Goal: Information Seeking & Learning: Learn about a topic

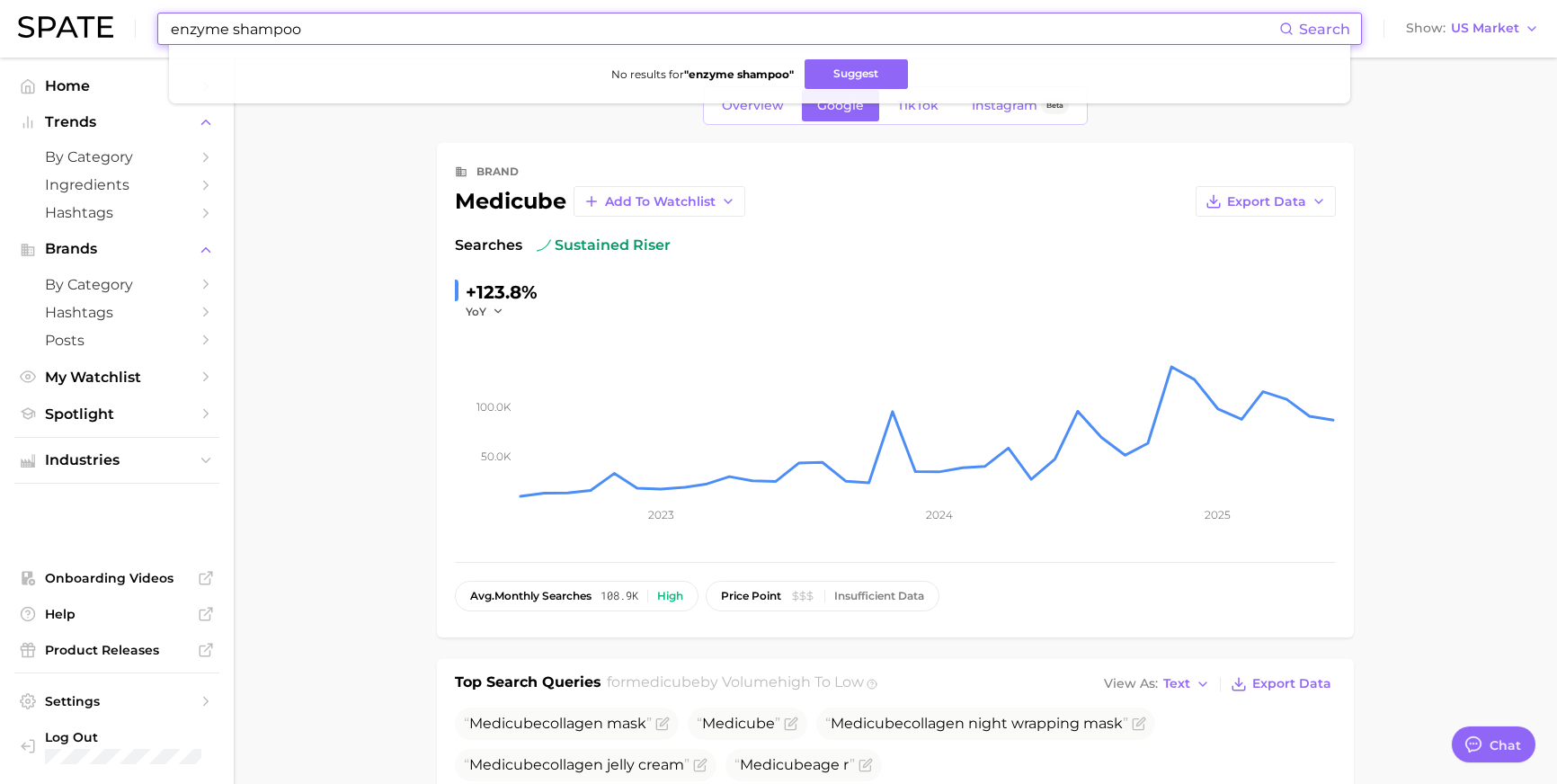
click at [600, 23] on input "enzyme shampoo" at bounding box center [724, 29] width 1110 height 31
type input "ㅣ"
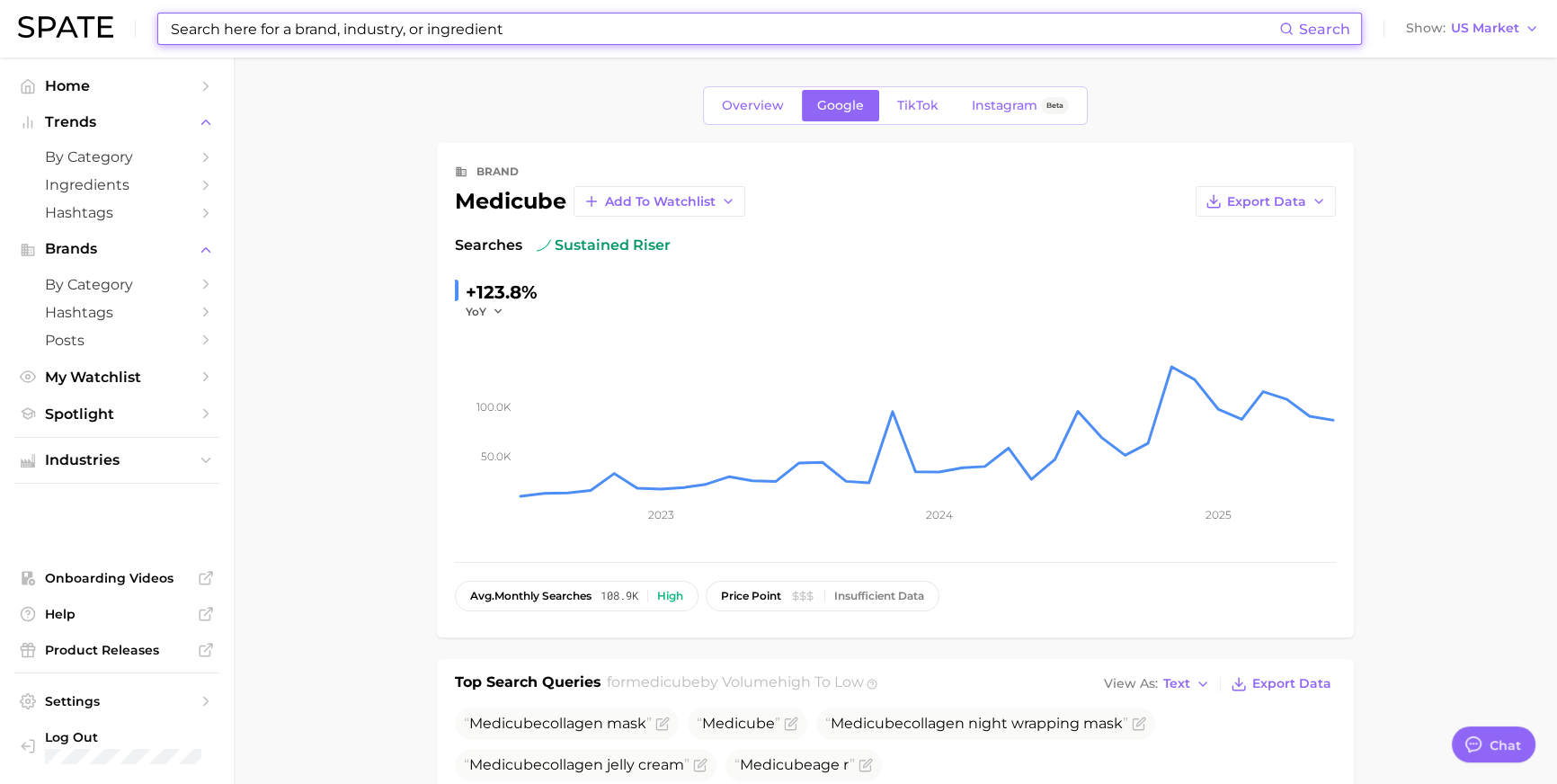
type input "ㅣ"
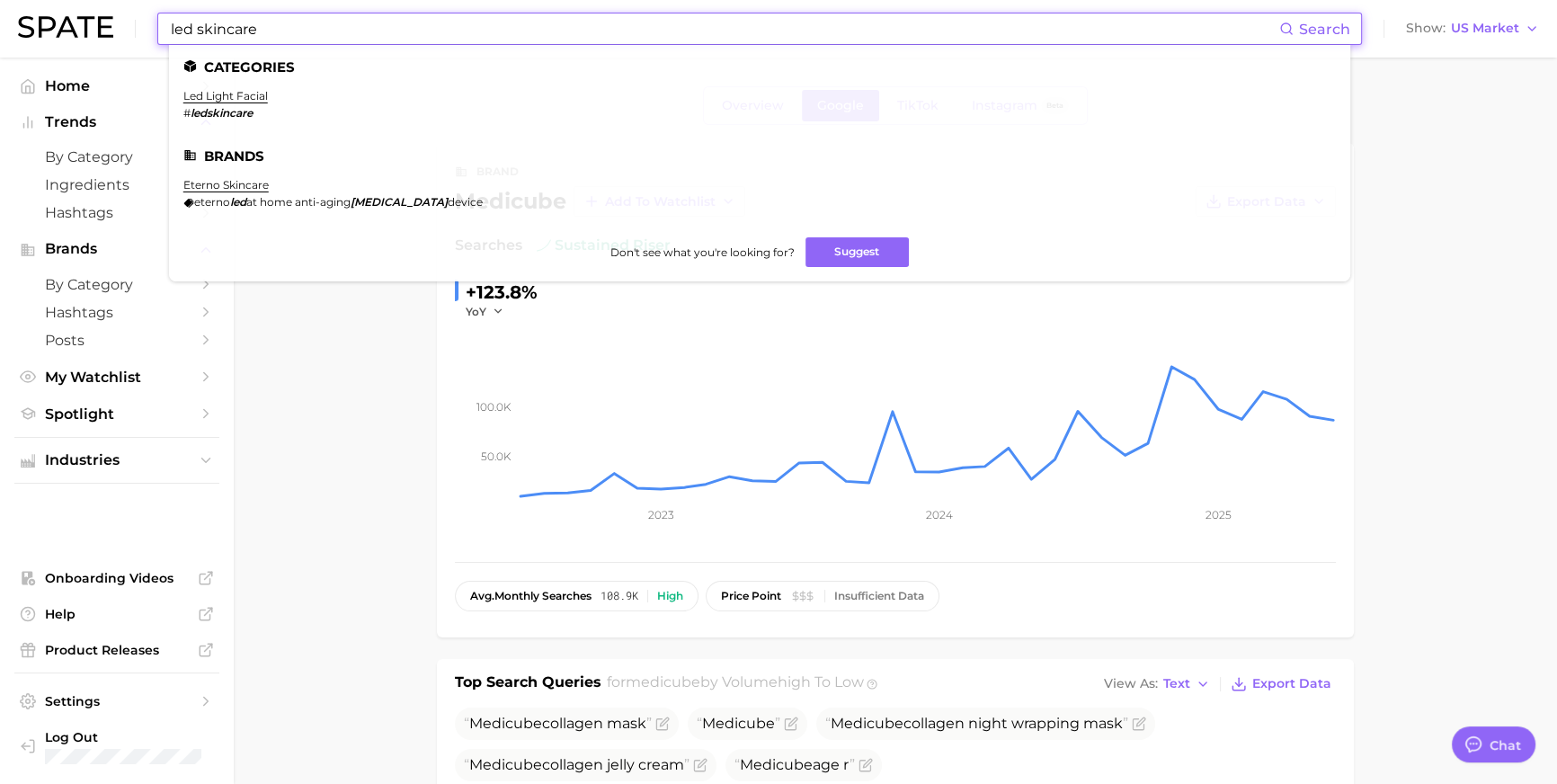
click at [526, 38] on input "led skincare" at bounding box center [724, 29] width 1110 height 31
paste input "#bloodpressu"
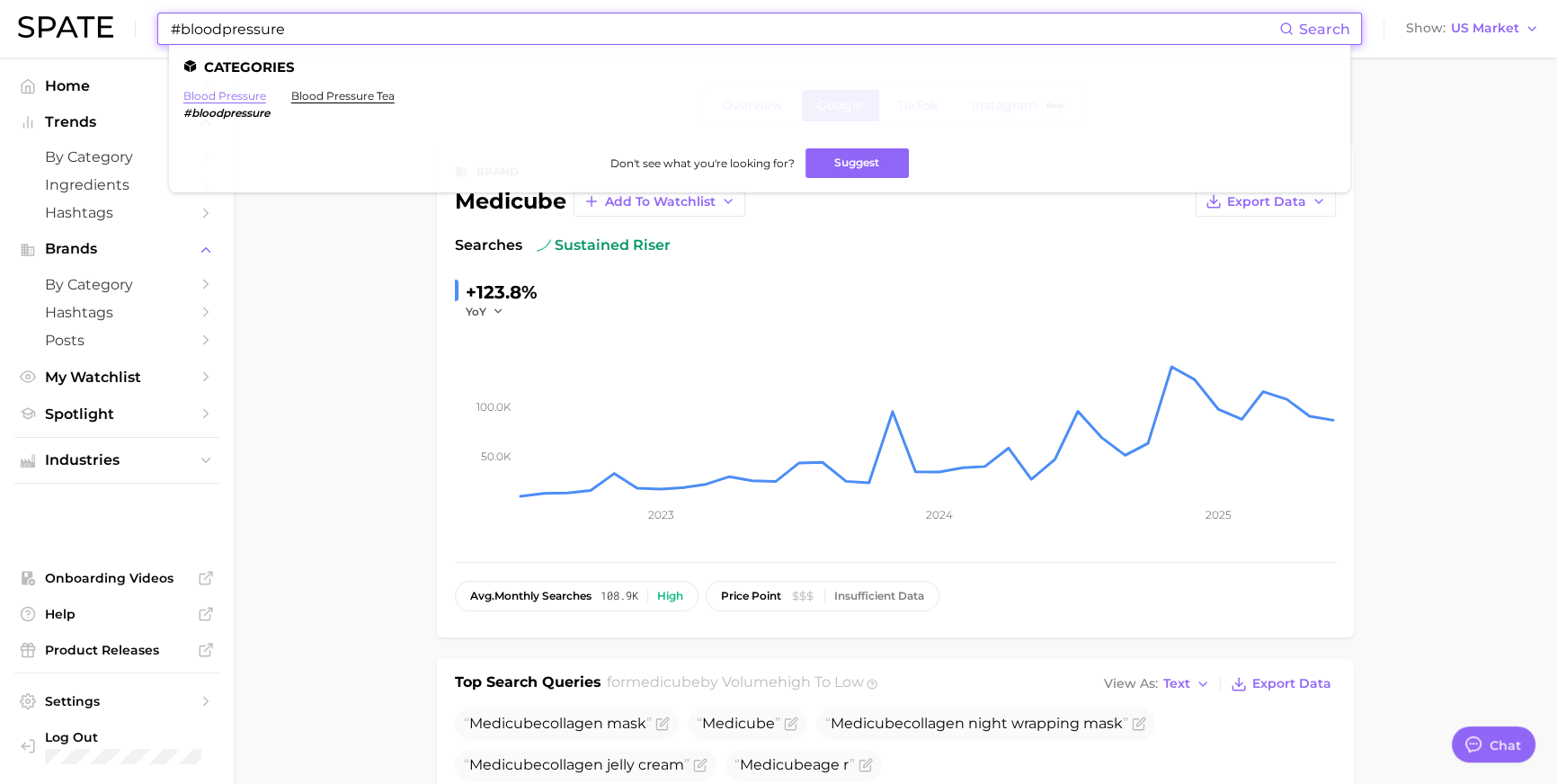
type input "#bloodpressure"
click at [266, 90] on link "blood pressure" at bounding box center [224, 95] width 82 height 14
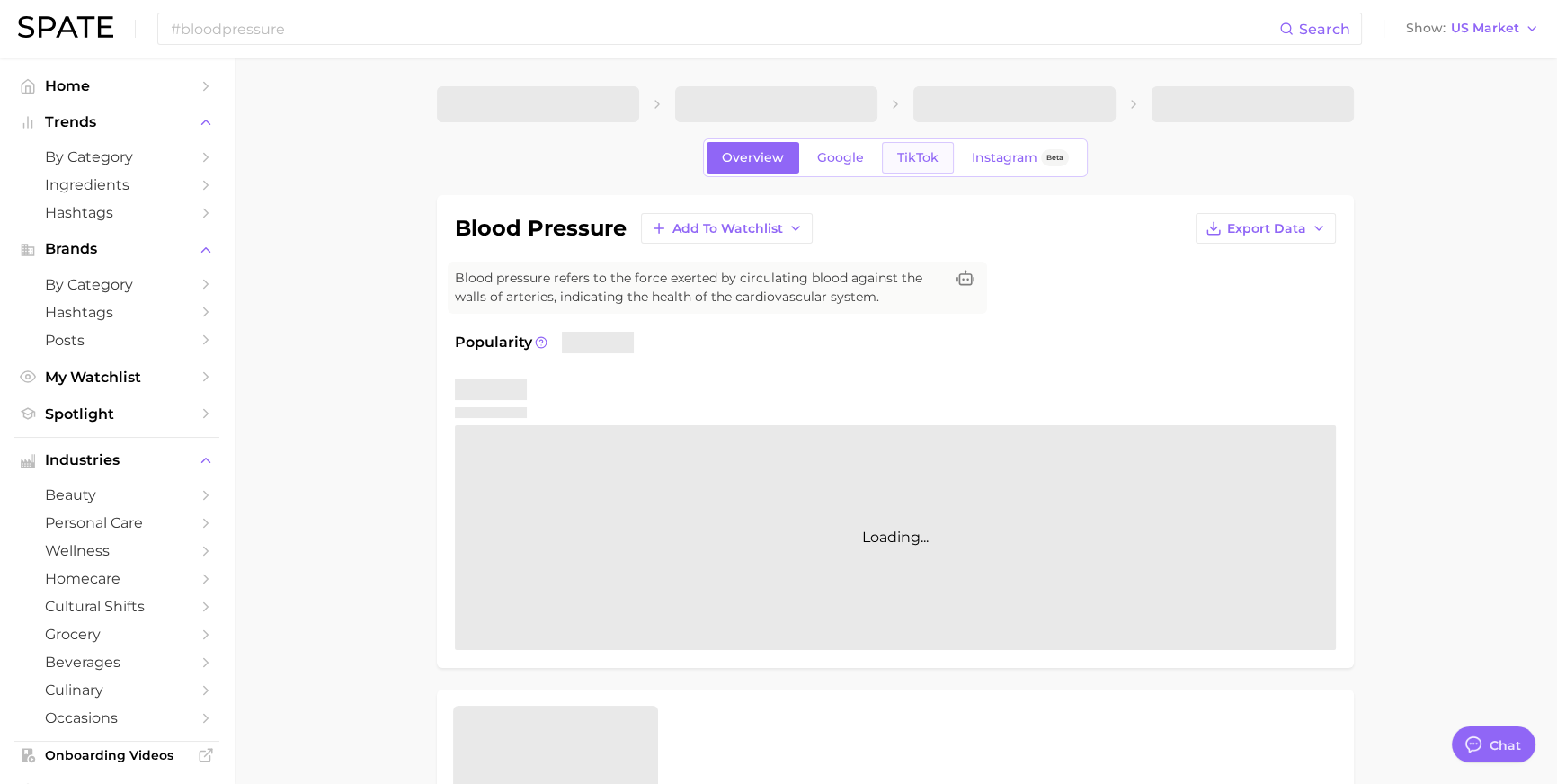
click at [929, 165] on span "TikTok" at bounding box center [917, 157] width 42 height 16
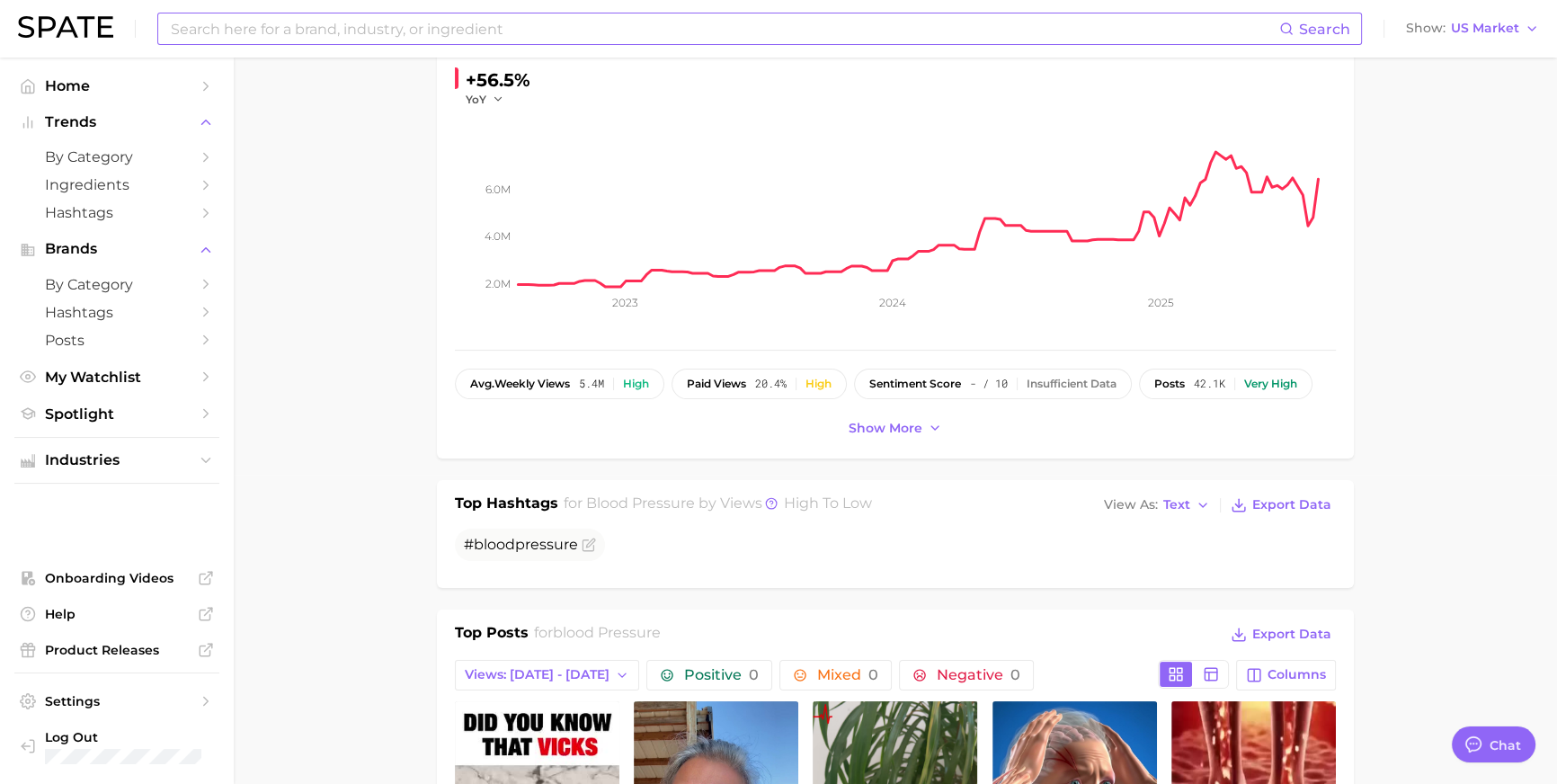
click at [472, 26] on input at bounding box center [724, 29] width 1110 height 31
type input "shower cap"
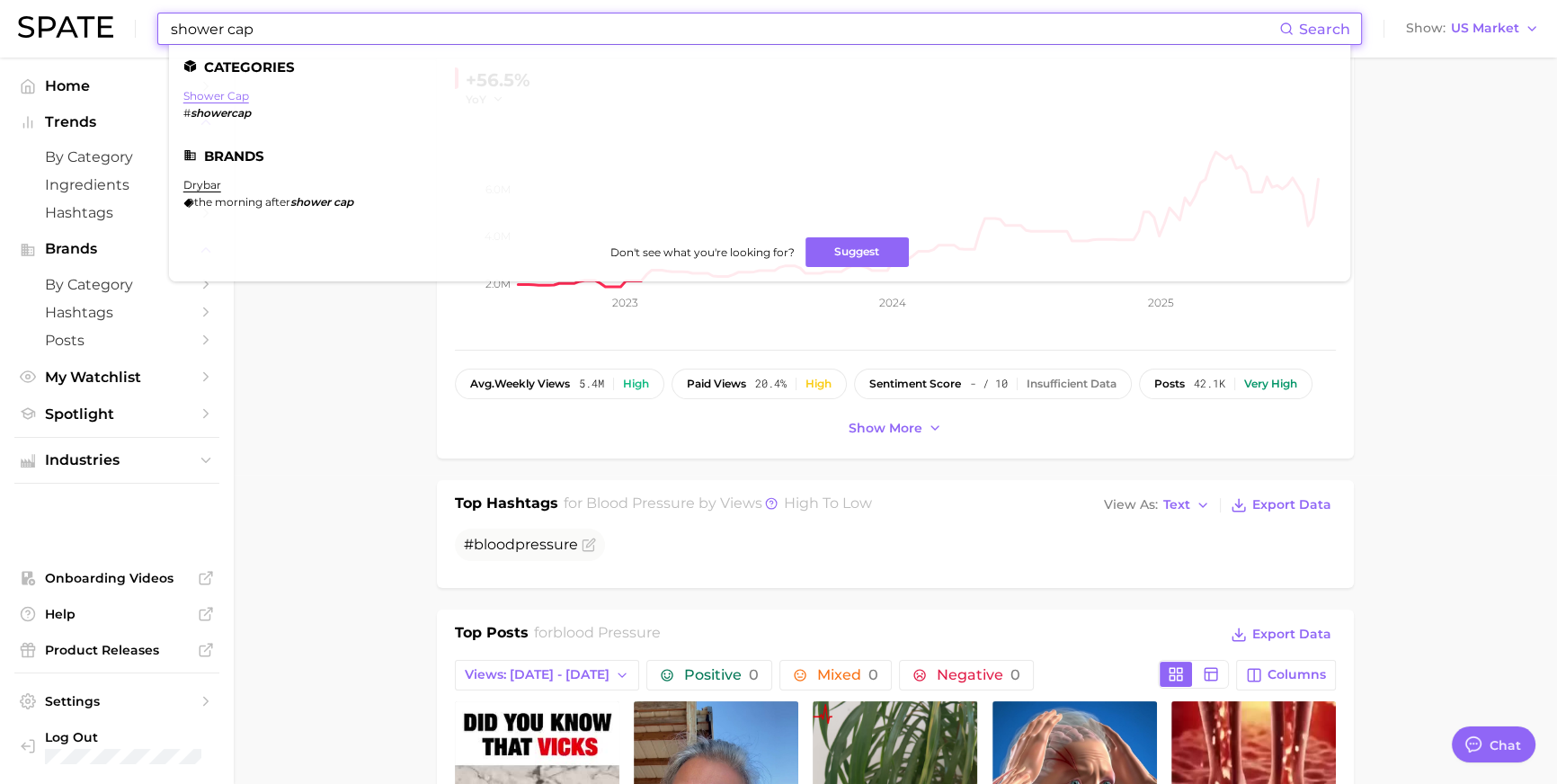
click at [212, 95] on link "shower cap" at bounding box center [215, 95] width 66 height 14
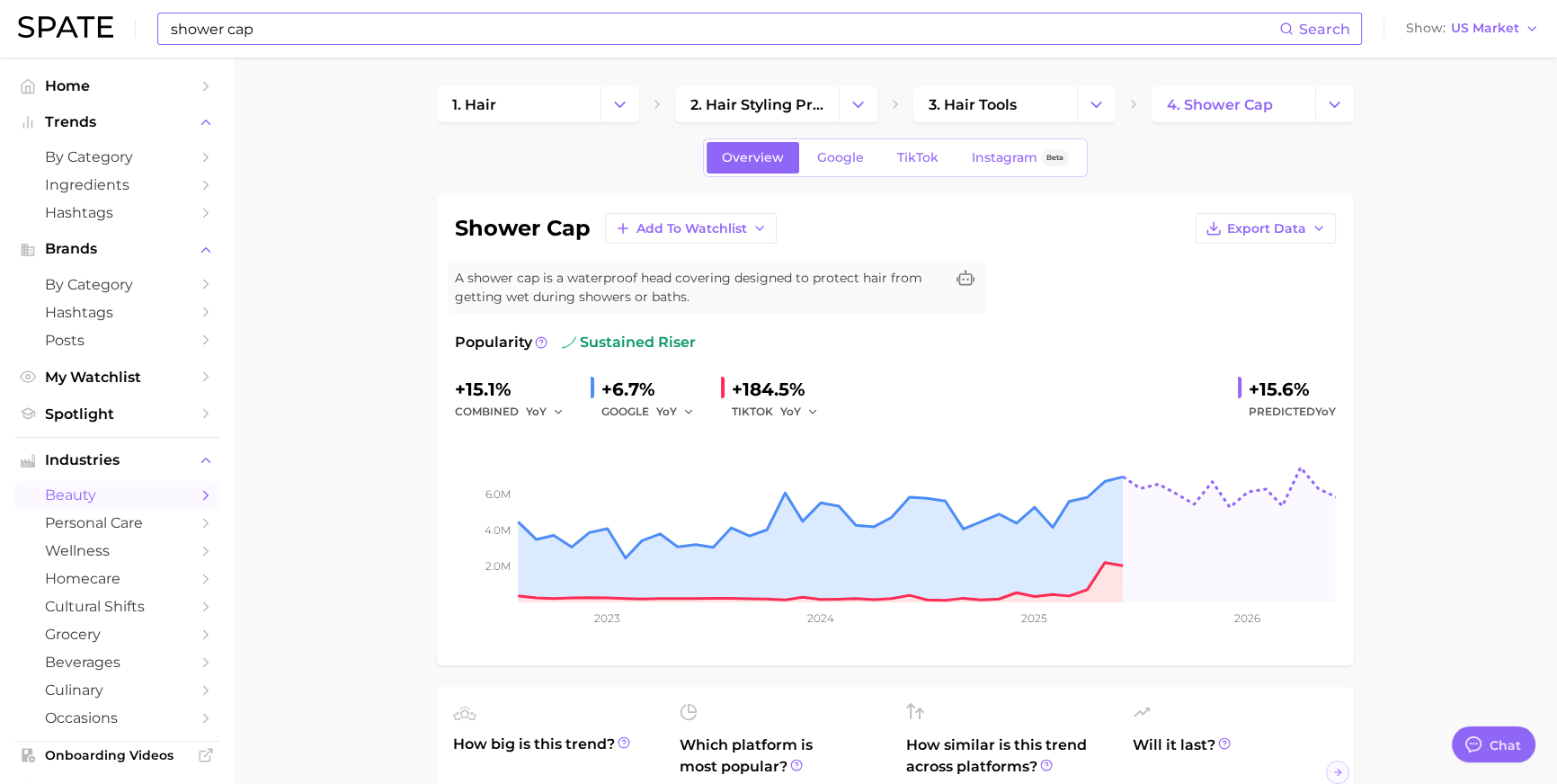
click at [1447, 48] on div "shower cap Search Show US Market" at bounding box center [778, 29] width 1521 height 57
click at [1454, 33] on span "US Market" at bounding box center [1485, 28] width 68 height 10
click at [1444, 172] on button "[GEOGRAPHIC_DATA]" at bounding box center [1465, 155] width 157 height 32
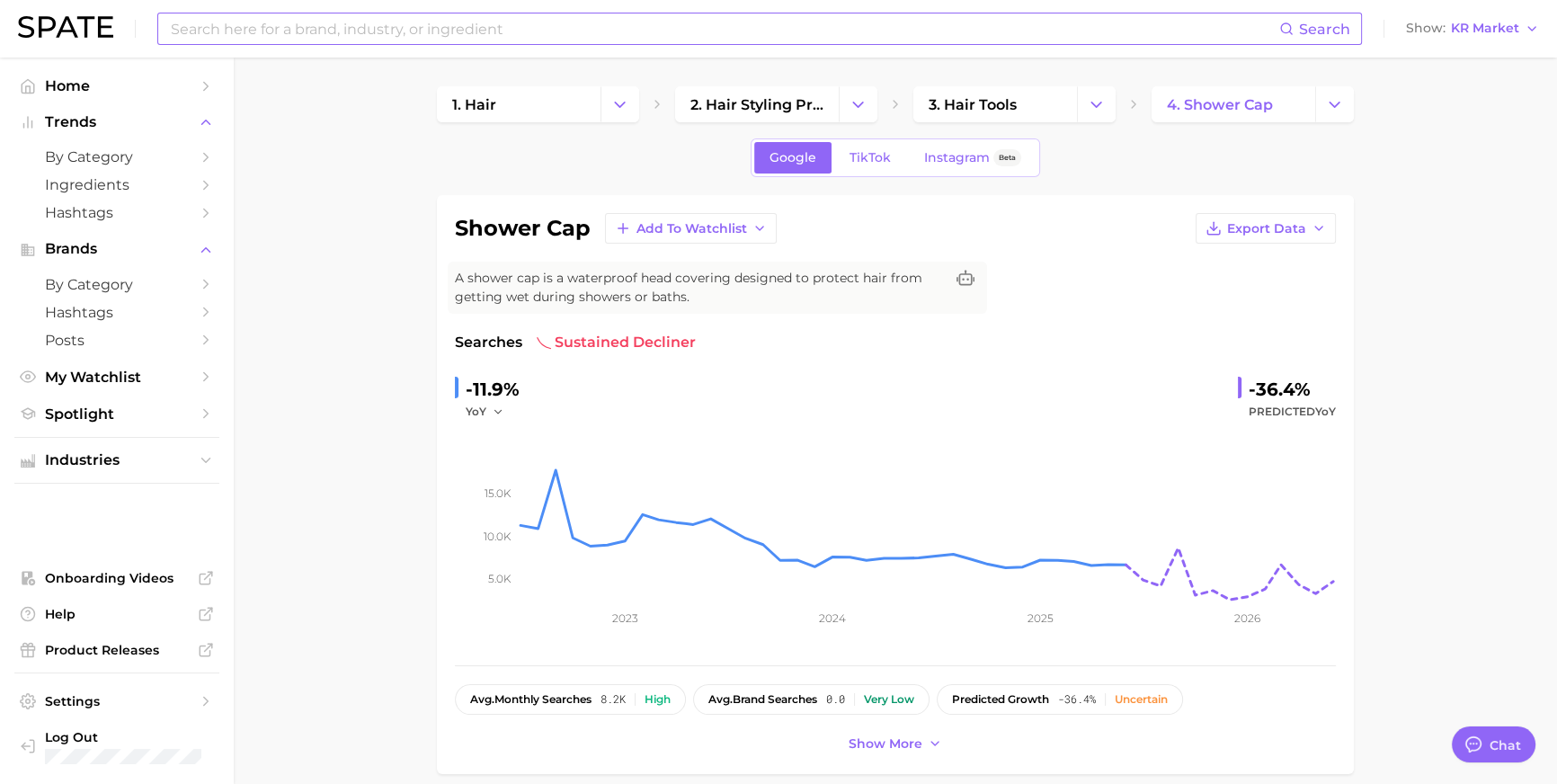
scroll to position [557, 0]
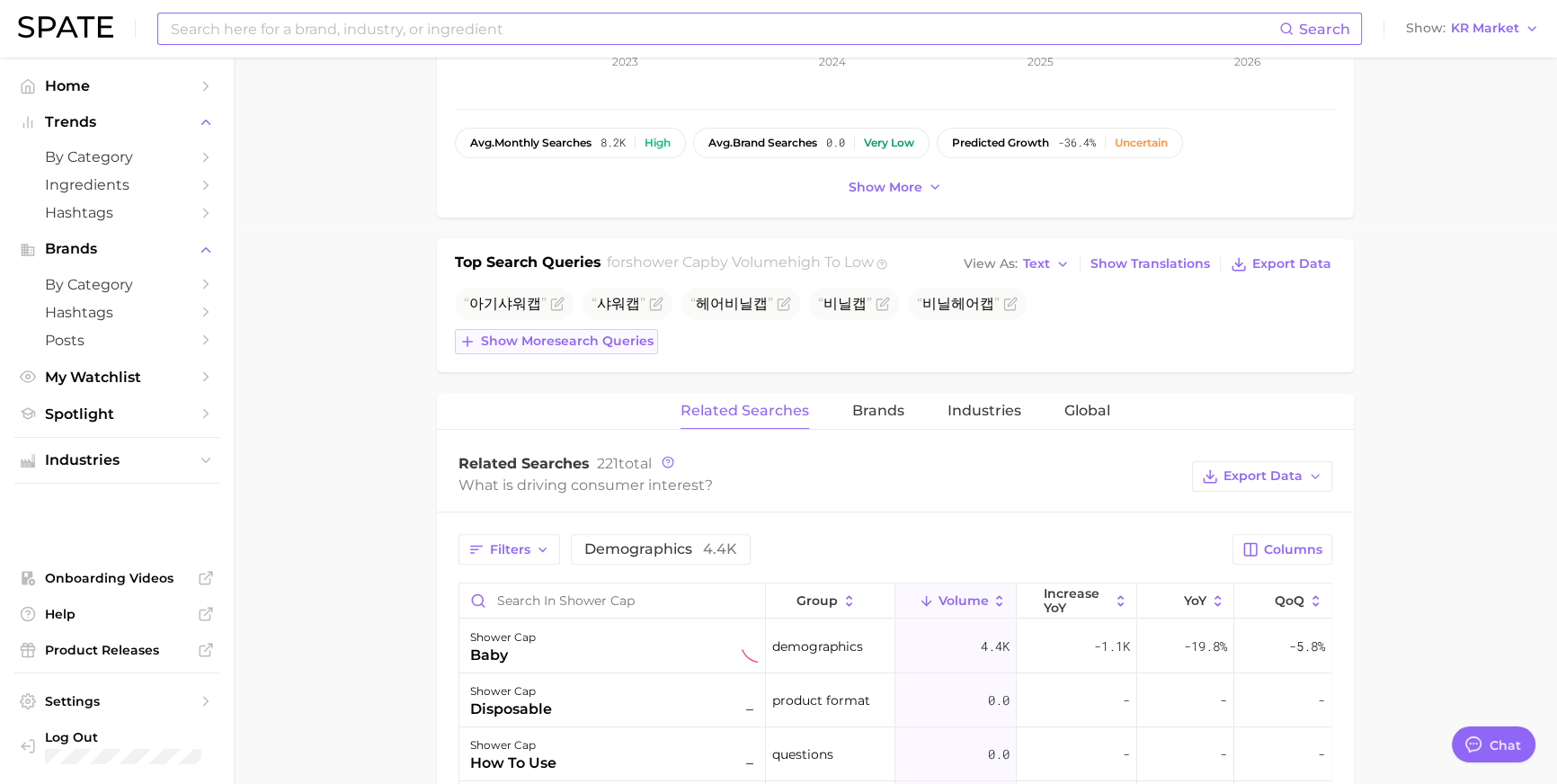
click at [546, 349] on span "Show more search queries" at bounding box center [567, 341] width 173 height 16
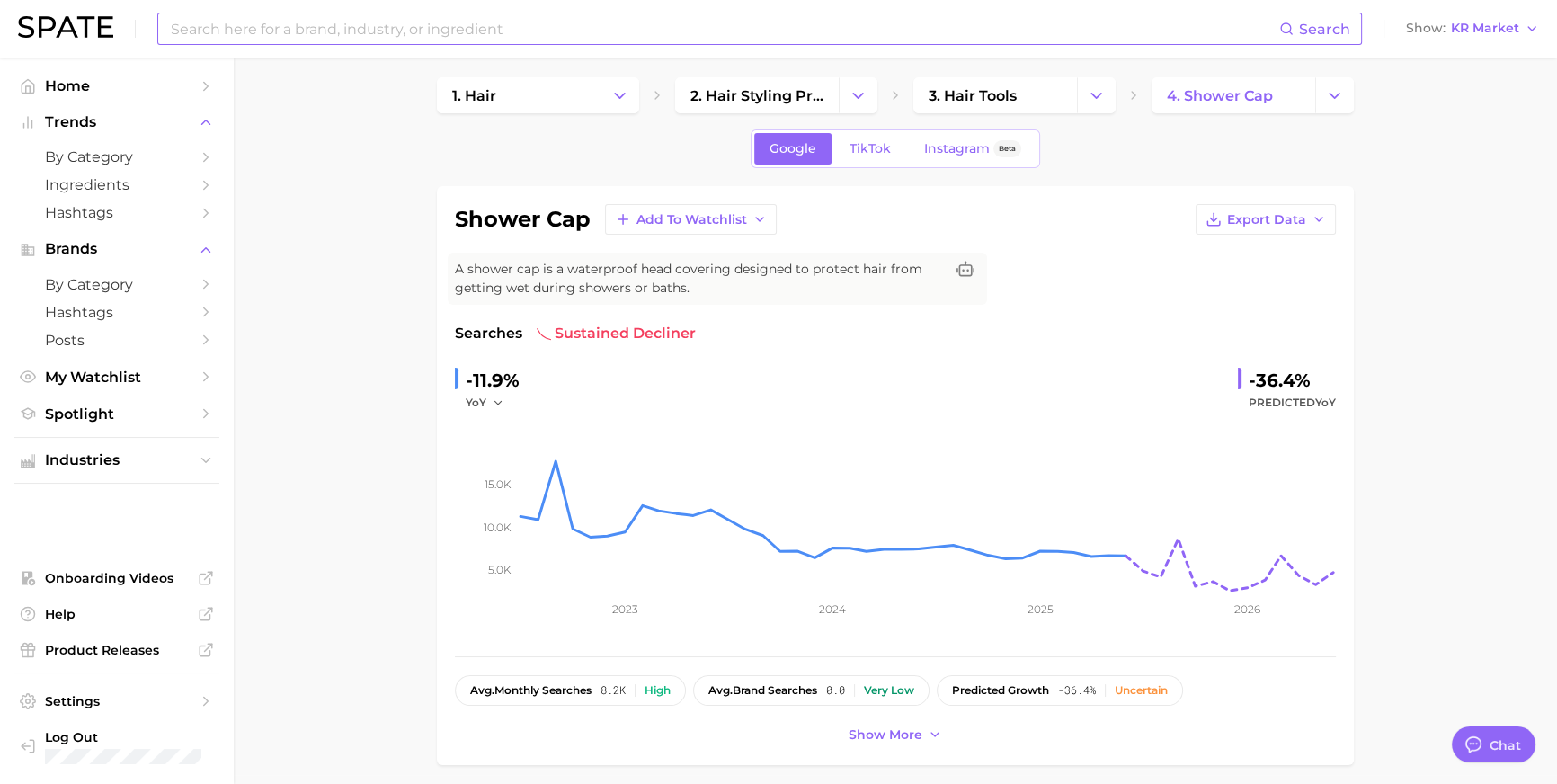
scroll to position [0, 0]
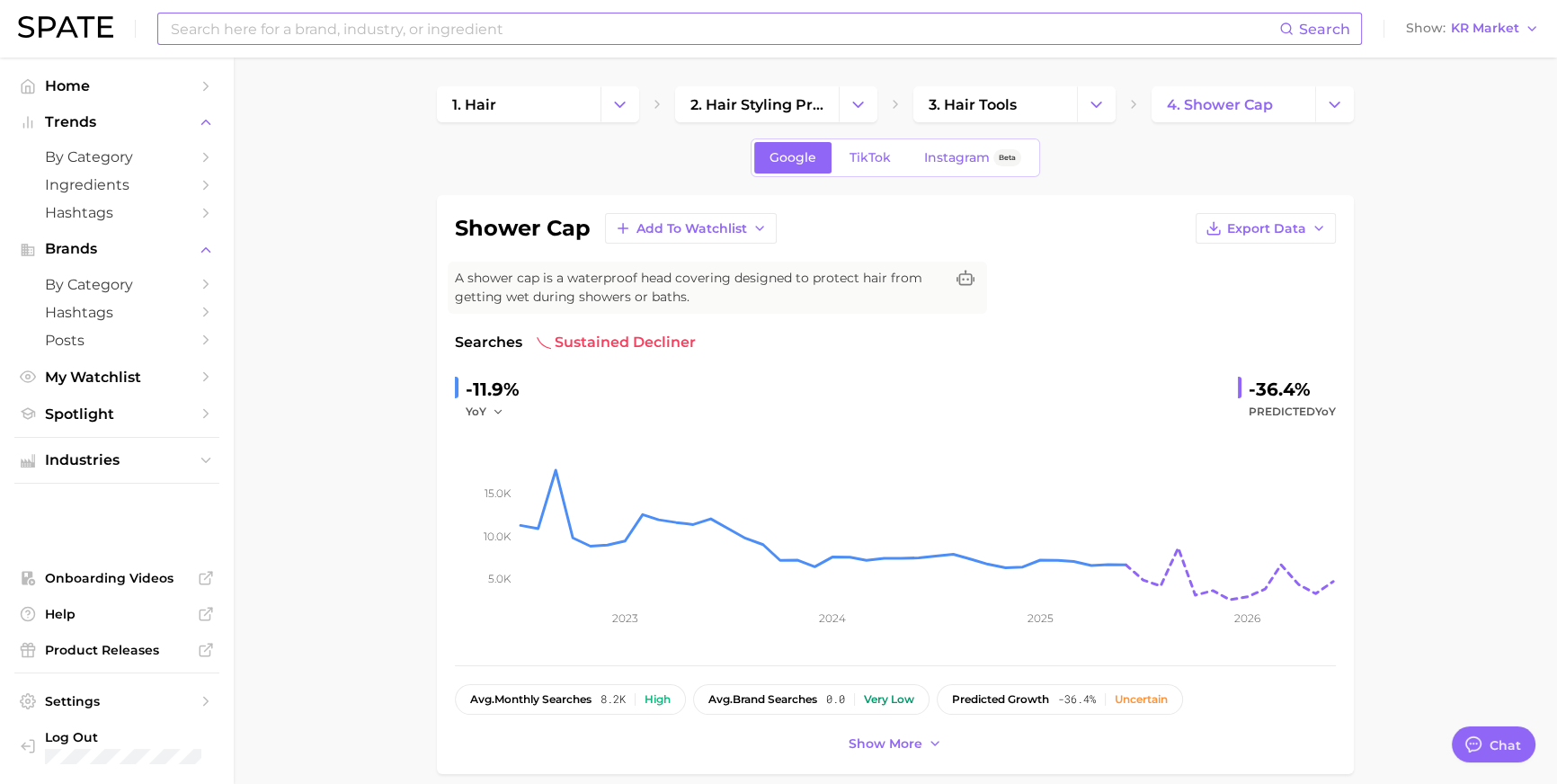
click at [600, 18] on input at bounding box center [724, 29] width 1110 height 31
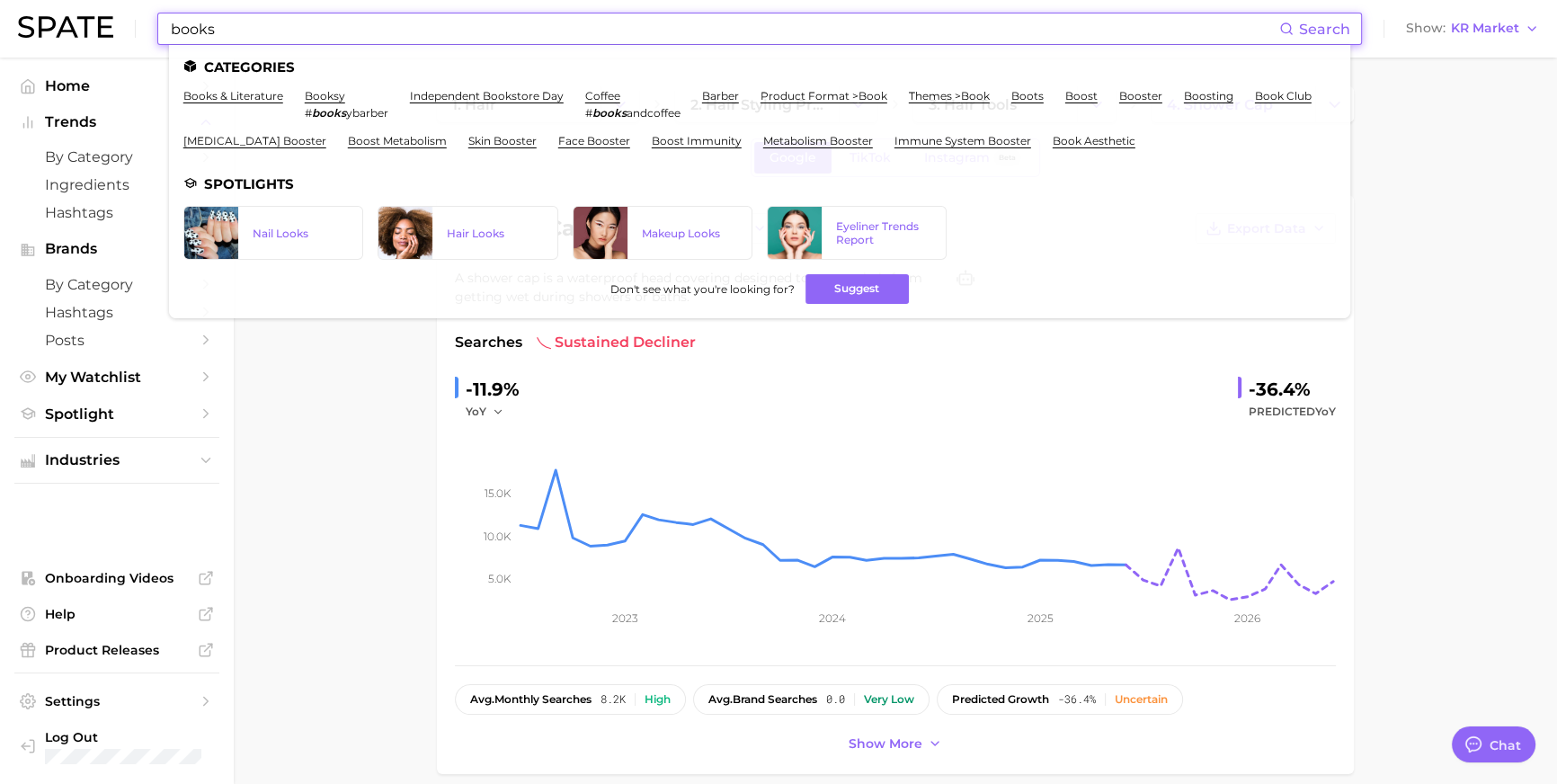
click at [416, 27] on input "books" at bounding box center [724, 29] width 1110 height 31
paste input "shaishaishai"
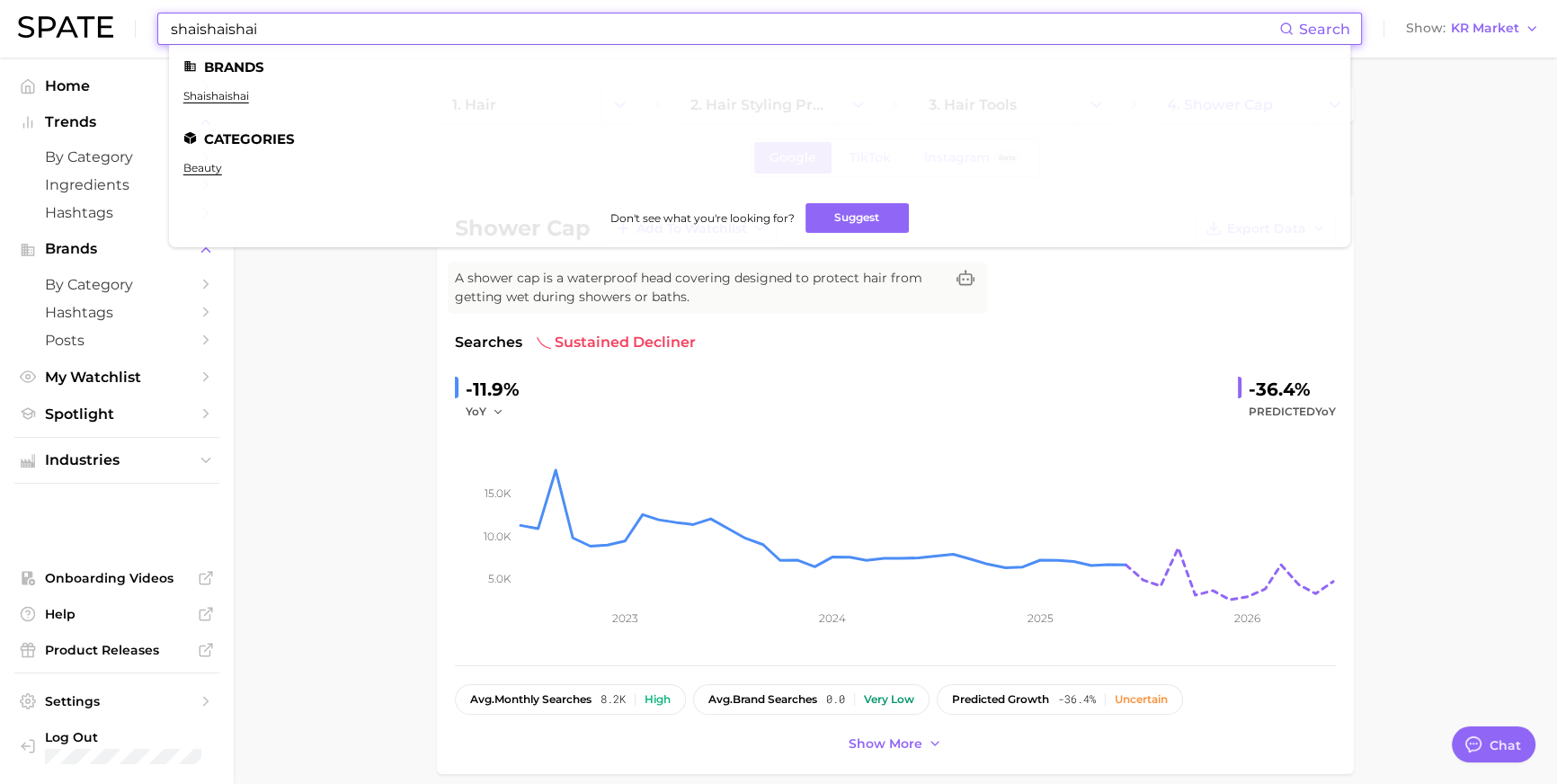
click at [452, 40] on input "shaishaishai" at bounding box center [724, 29] width 1110 height 31
click at [448, 32] on input "shaishaishai" at bounding box center [724, 29] width 1110 height 31
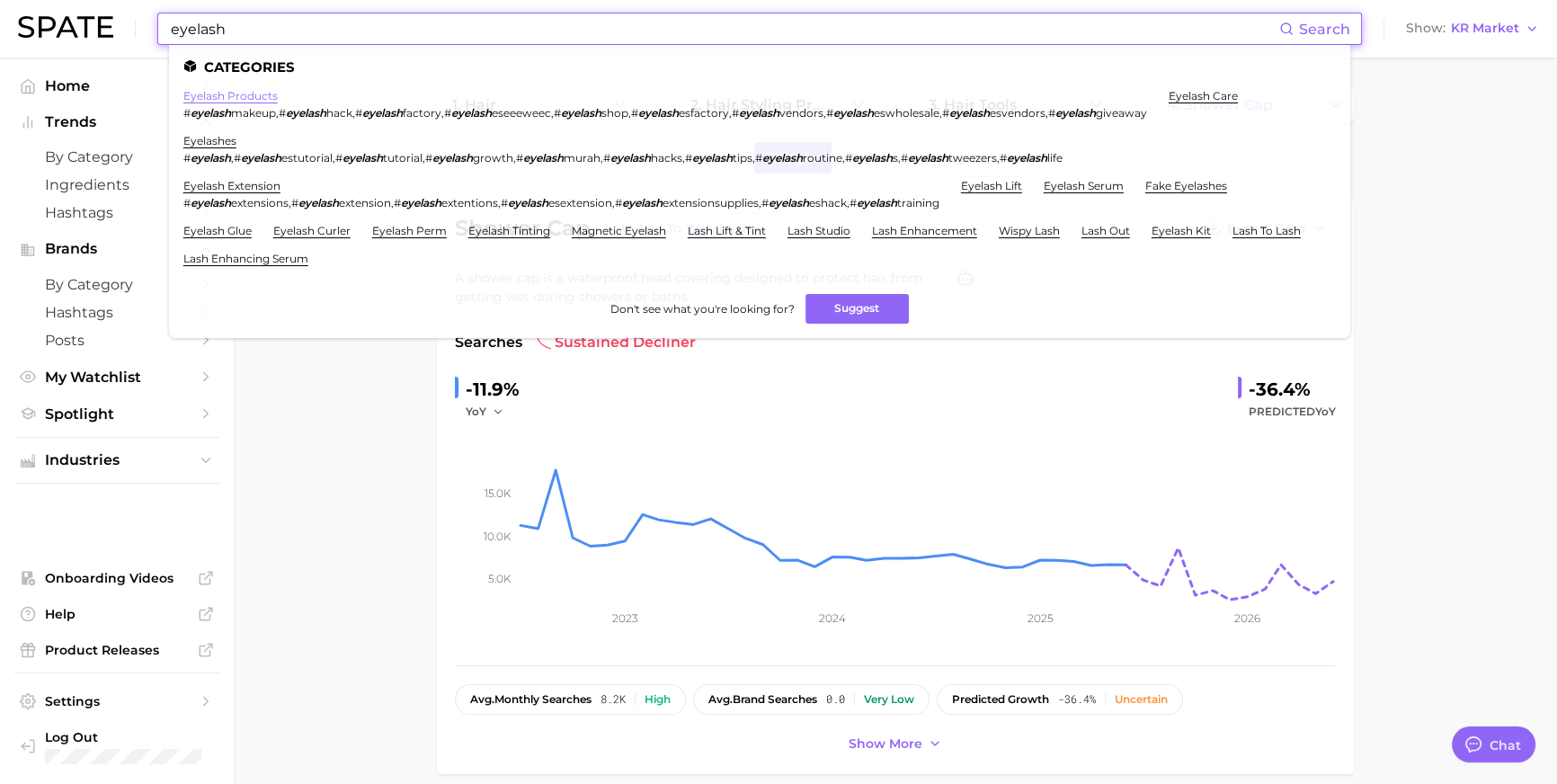
type input "eyelash"
click at [272, 95] on link "eyelash products" at bounding box center [230, 95] width 94 height 14
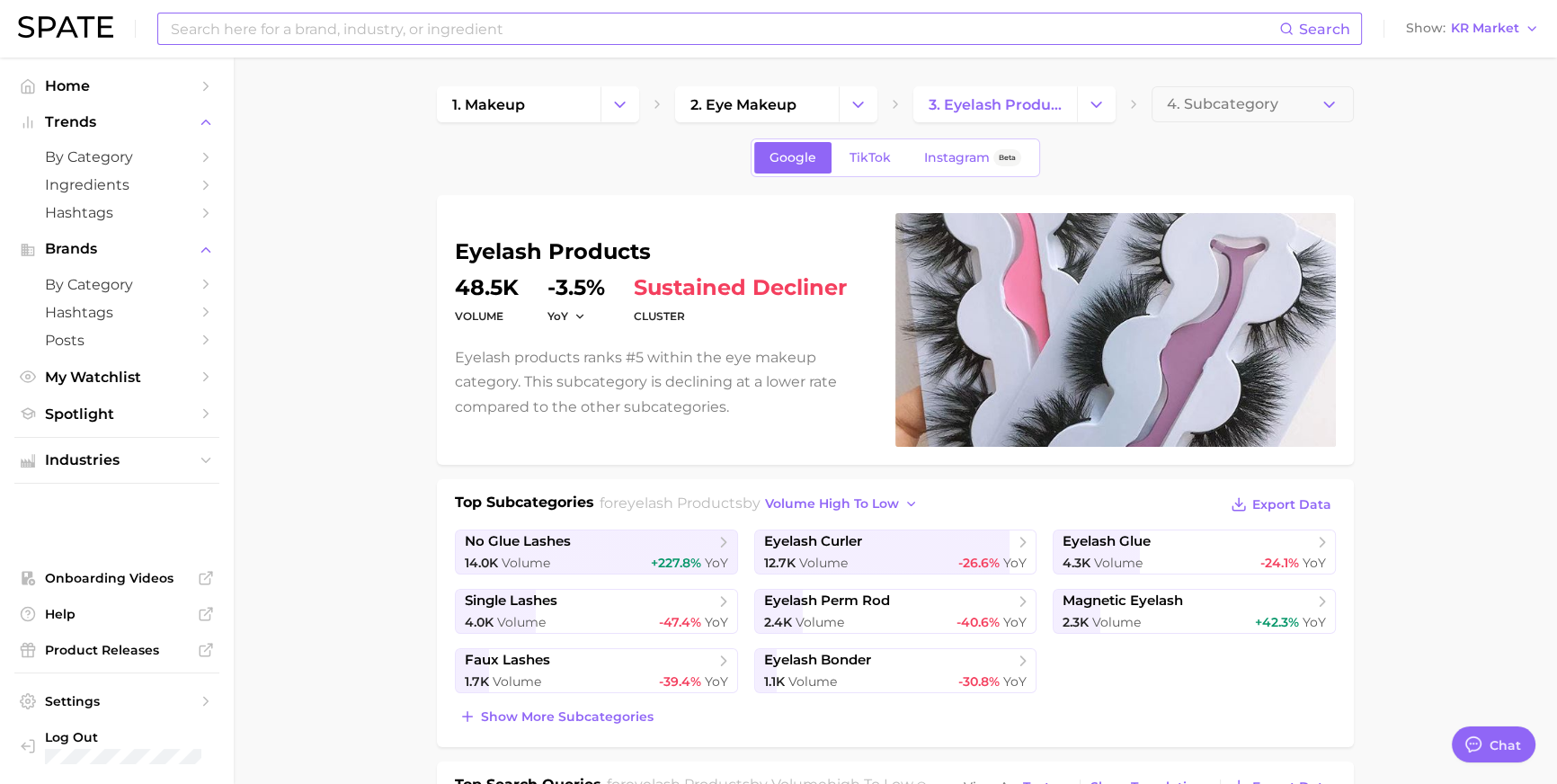
click at [513, 21] on input at bounding box center [724, 29] width 1110 height 31
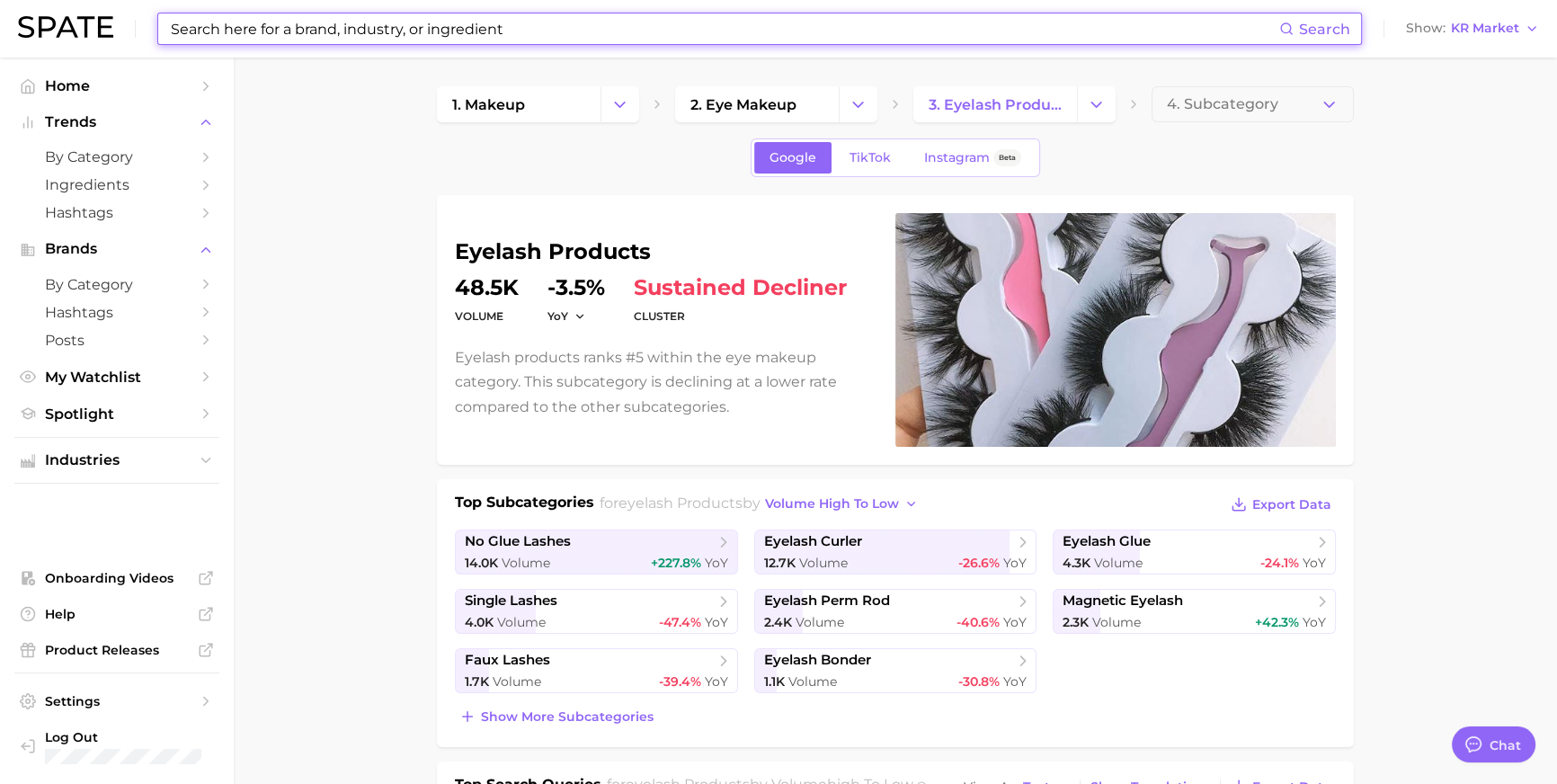
click at [513, 21] on input at bounding box center [724, 29] width 1110 height 31
type input "ㄷ"
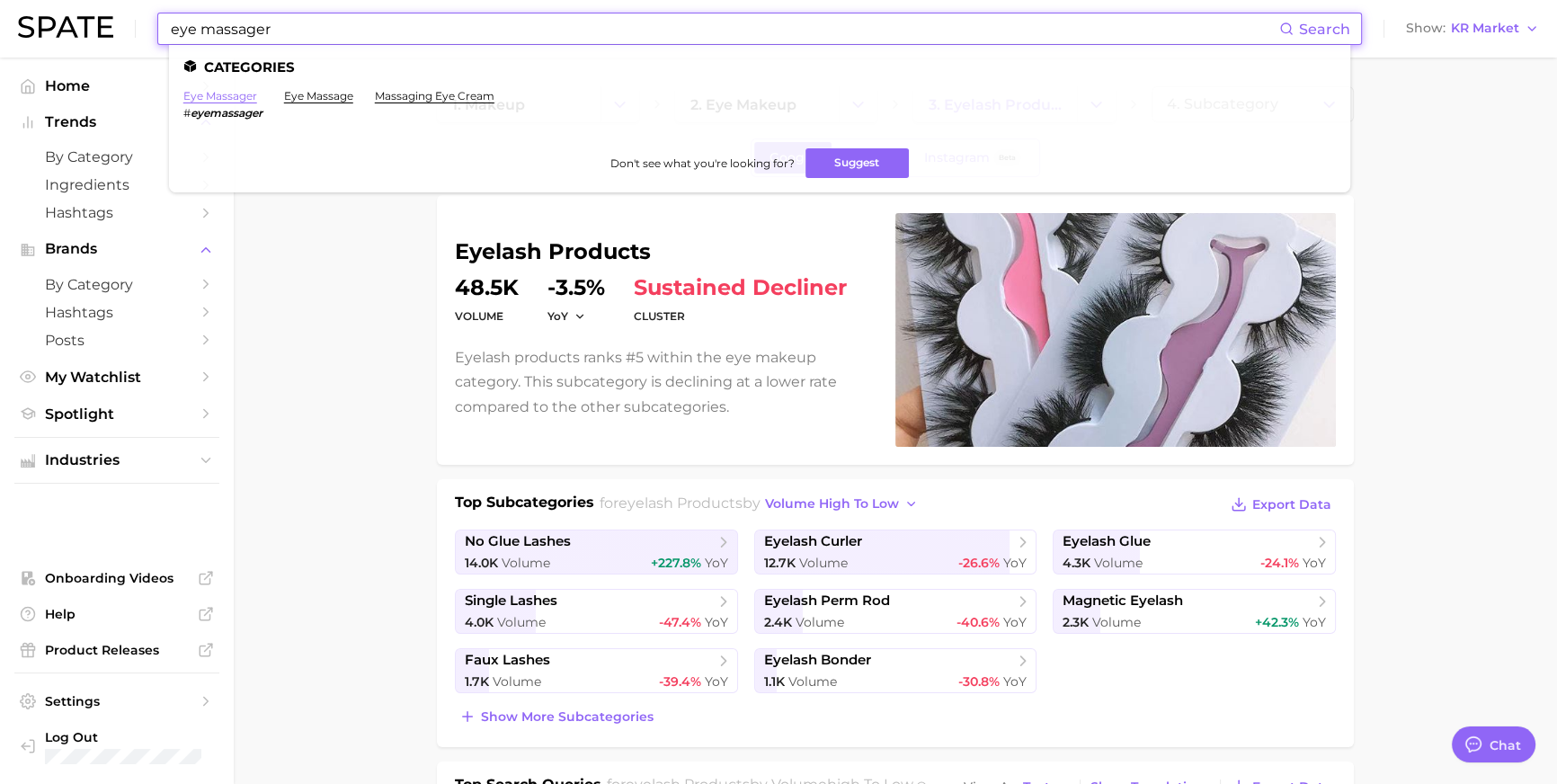
type input "eye massager"
click at [257, 94] on link "eye massager" at bounding box center [220, 95] width 74 height 14
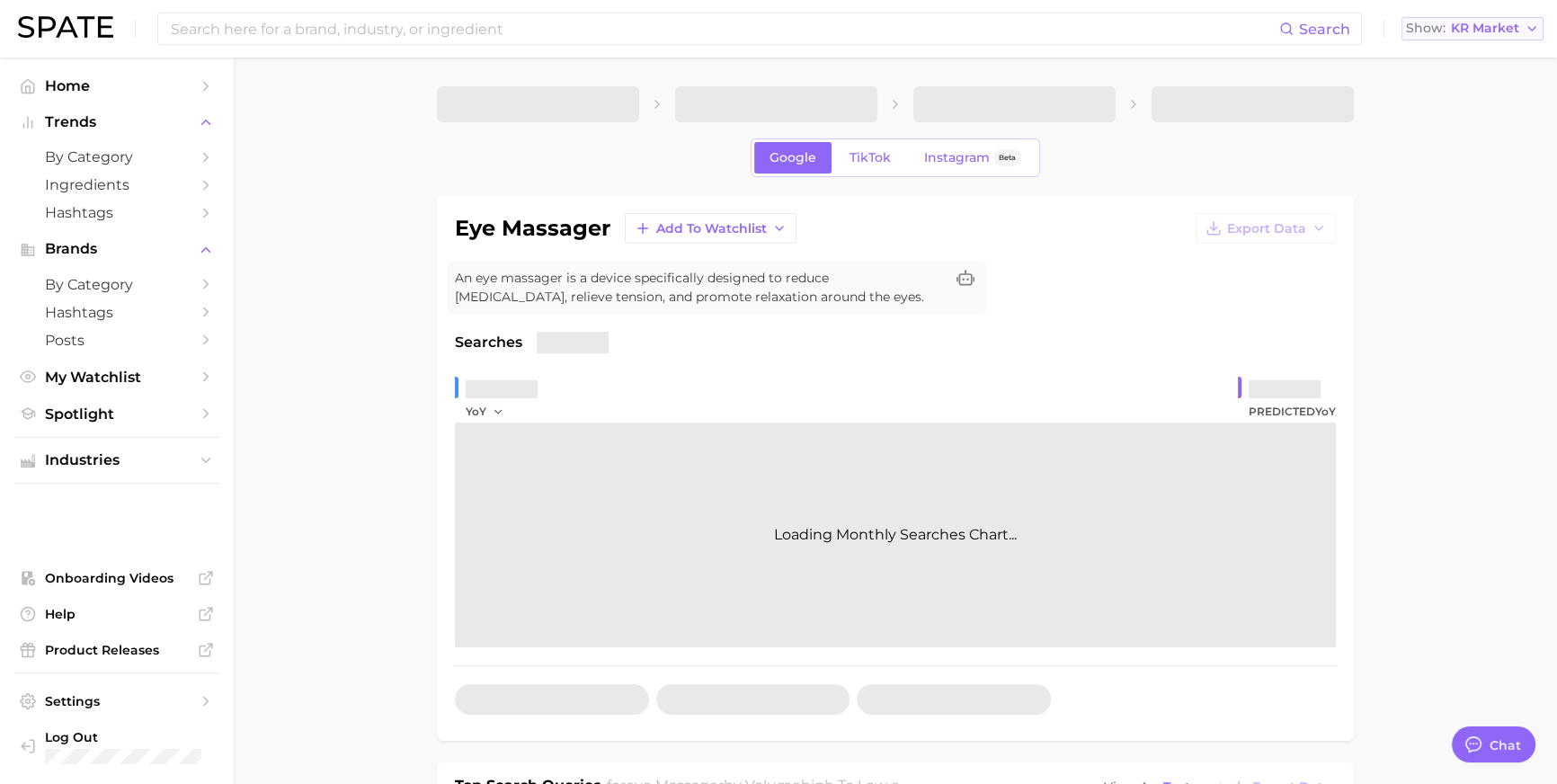
click at [1475, 40] on div "Search Show KR Market" at bounding box center [778, 29] width 1521 height 57
click at [1479, 41] on button "Show KR Market" at bounding box center [1473, 28] width 142 height 23
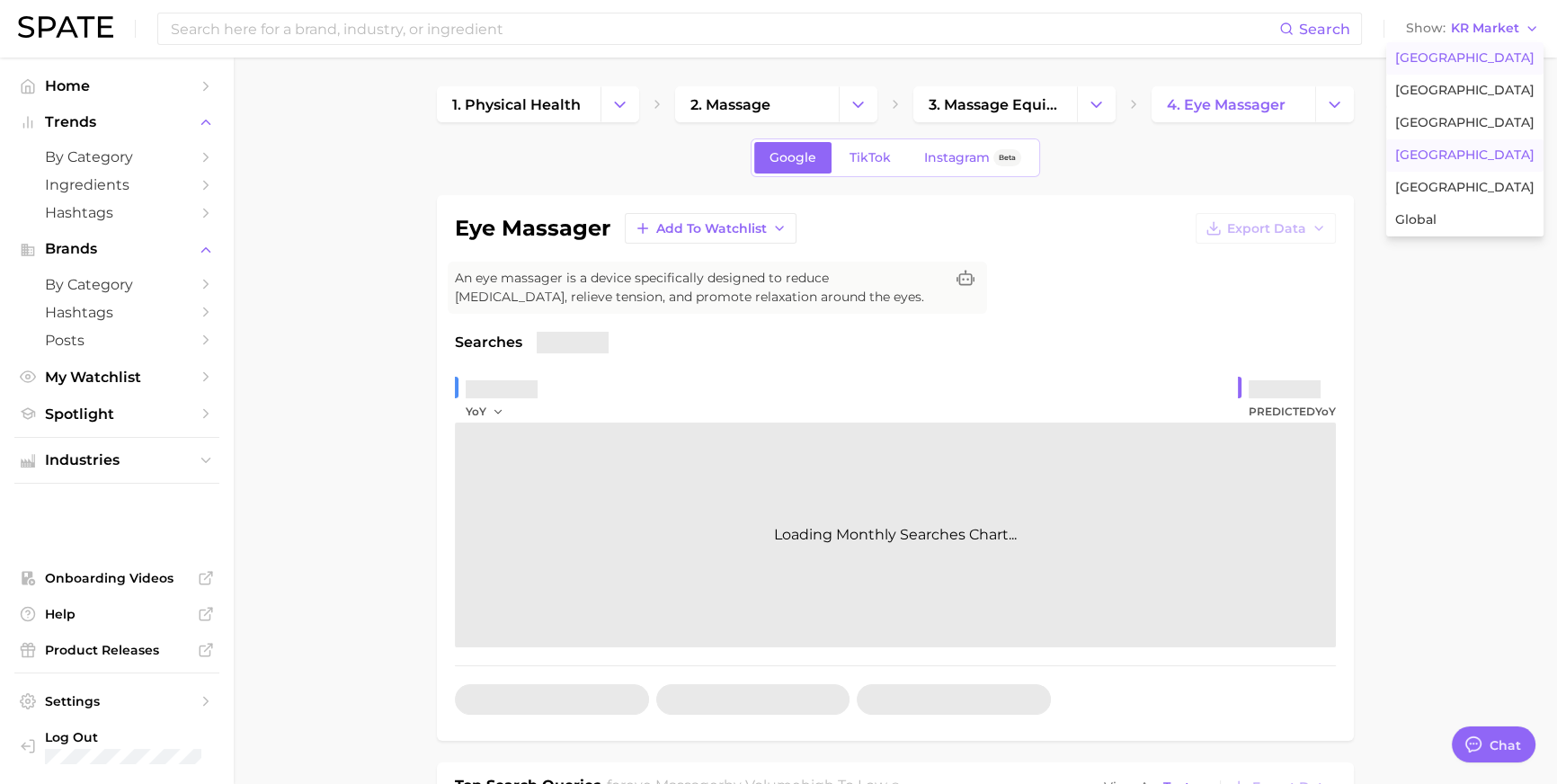
click at [1490, 49] on button "[GEOGRAPHIC_DATA]" at bounding box center [1465, 58] width 157 height 32
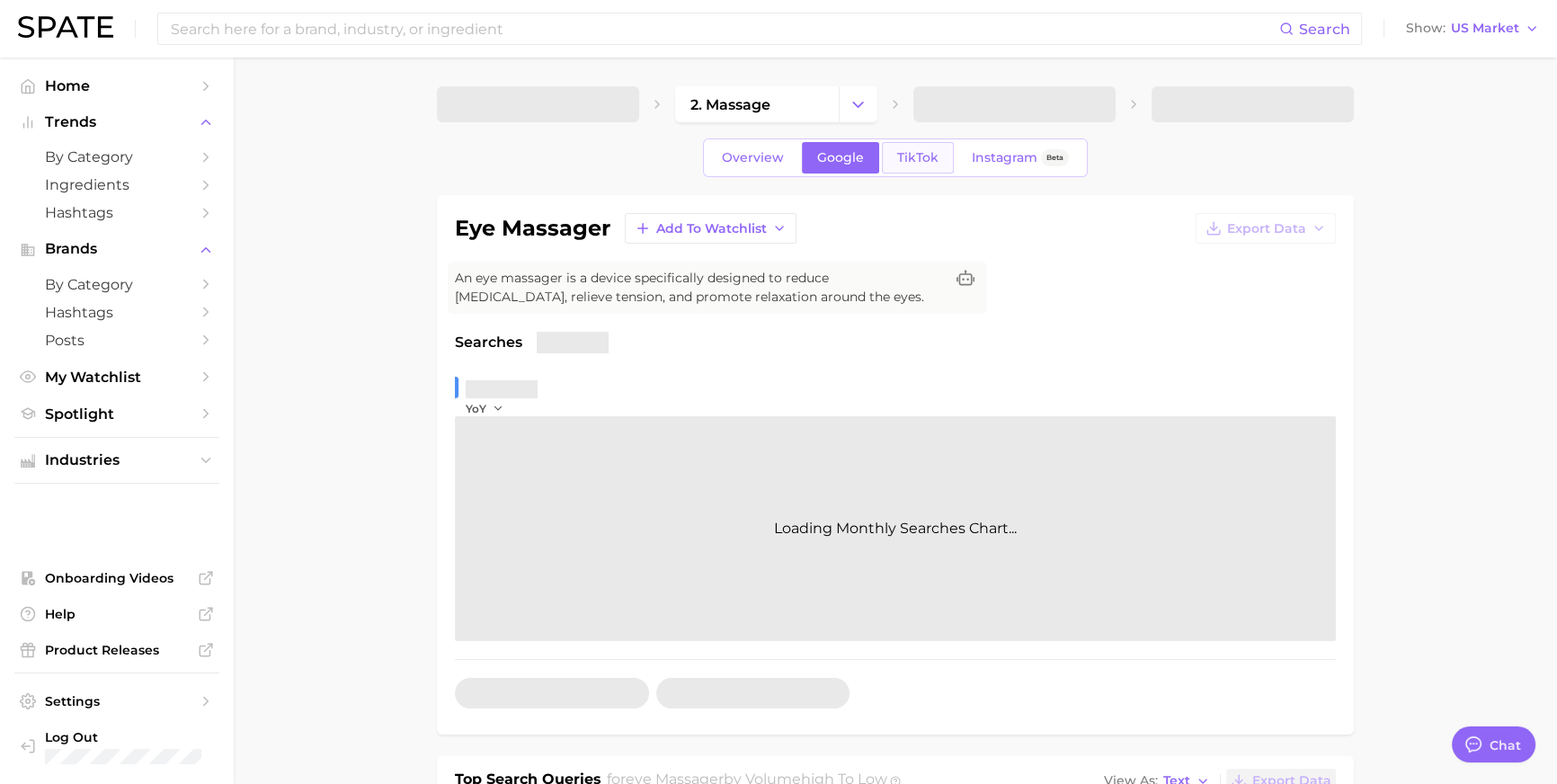
click at [937, 158] on span "TikTok" at bounding box center [917, 157] width 42 height 16
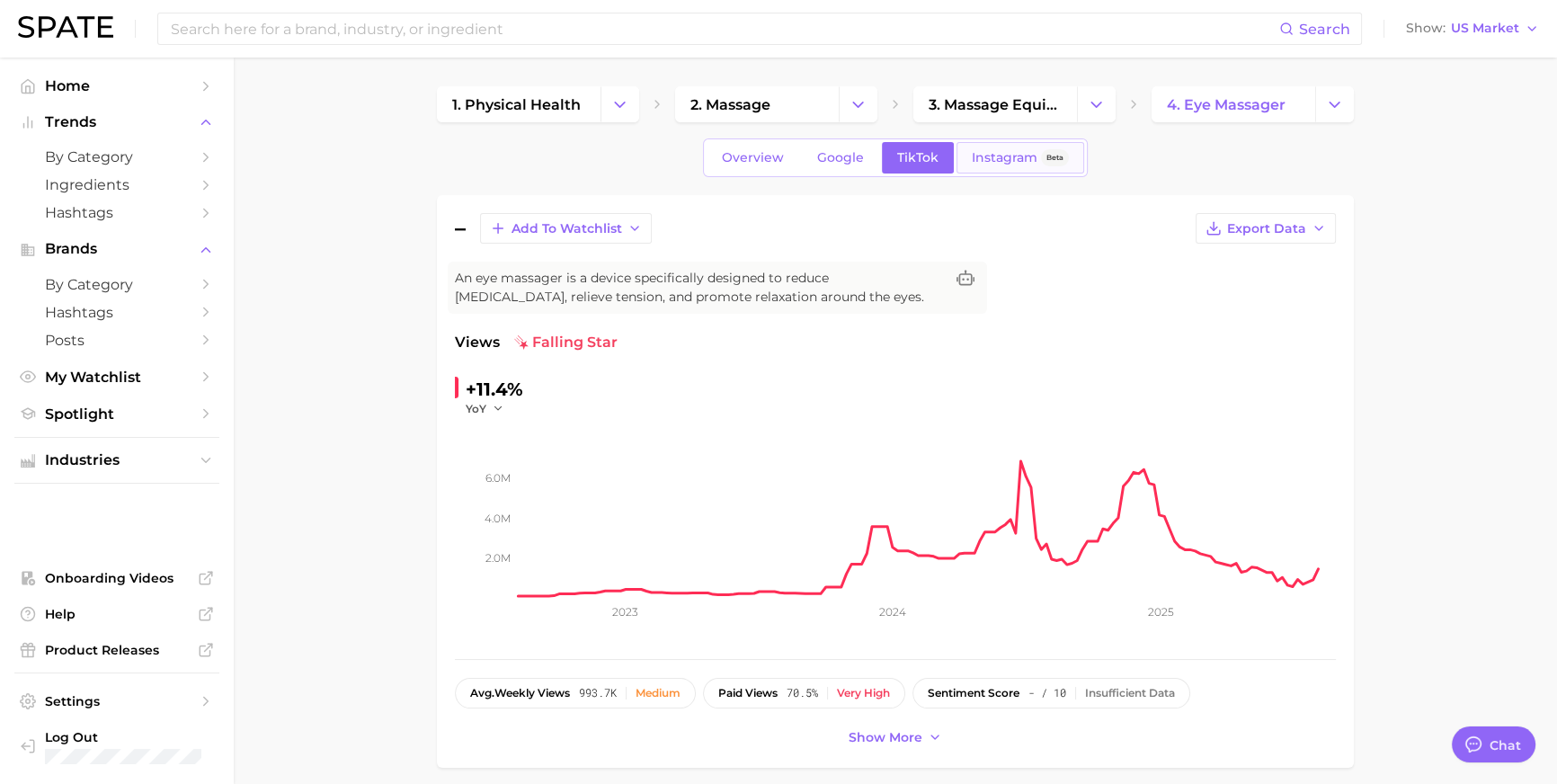
click at [1018, 164] on span "Instagram" at bounding box center [1004, 157] width 66 height 16
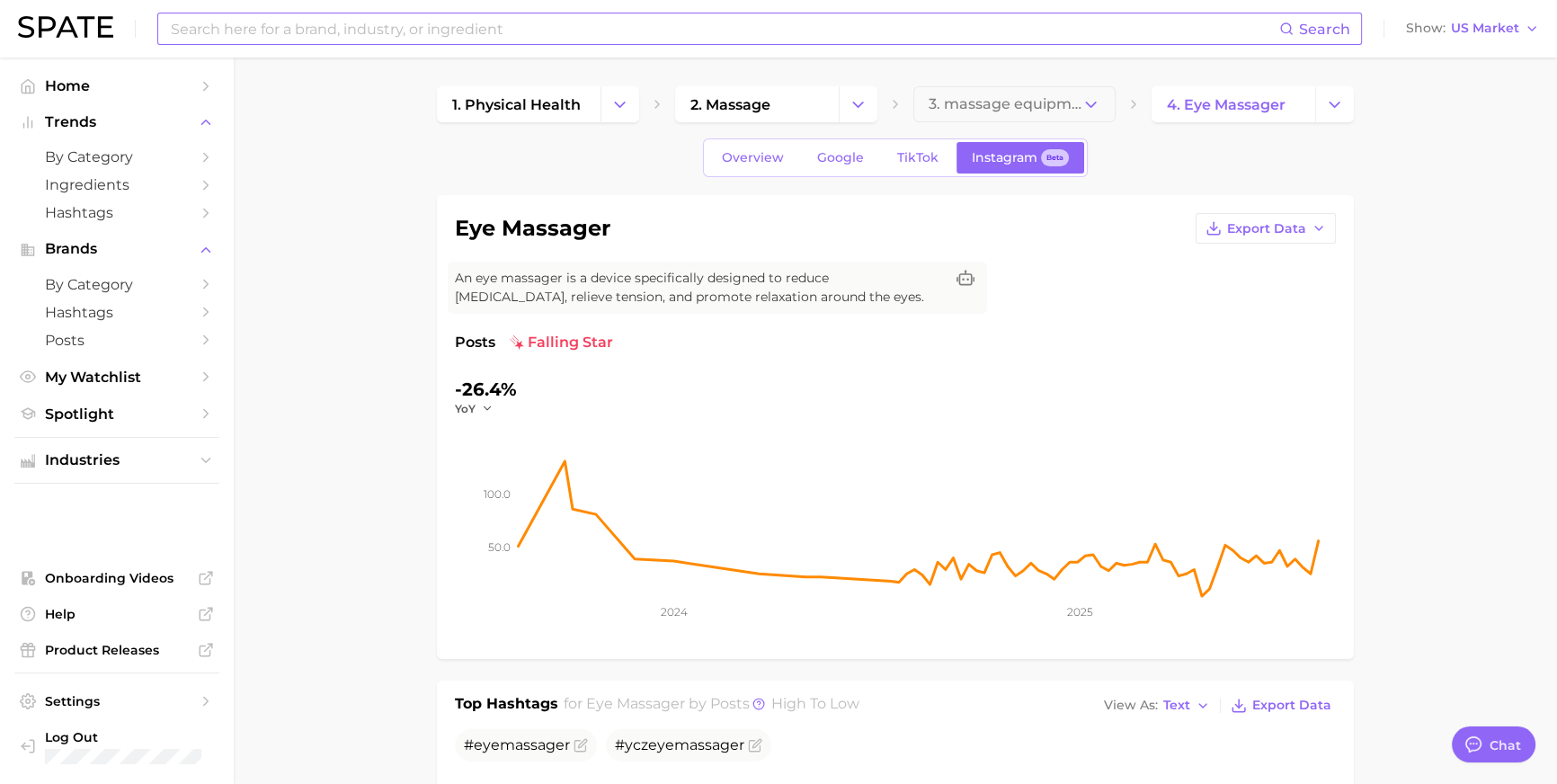
click at [516, 27] on input at bounding box center [724, 29] width 1110 height 31
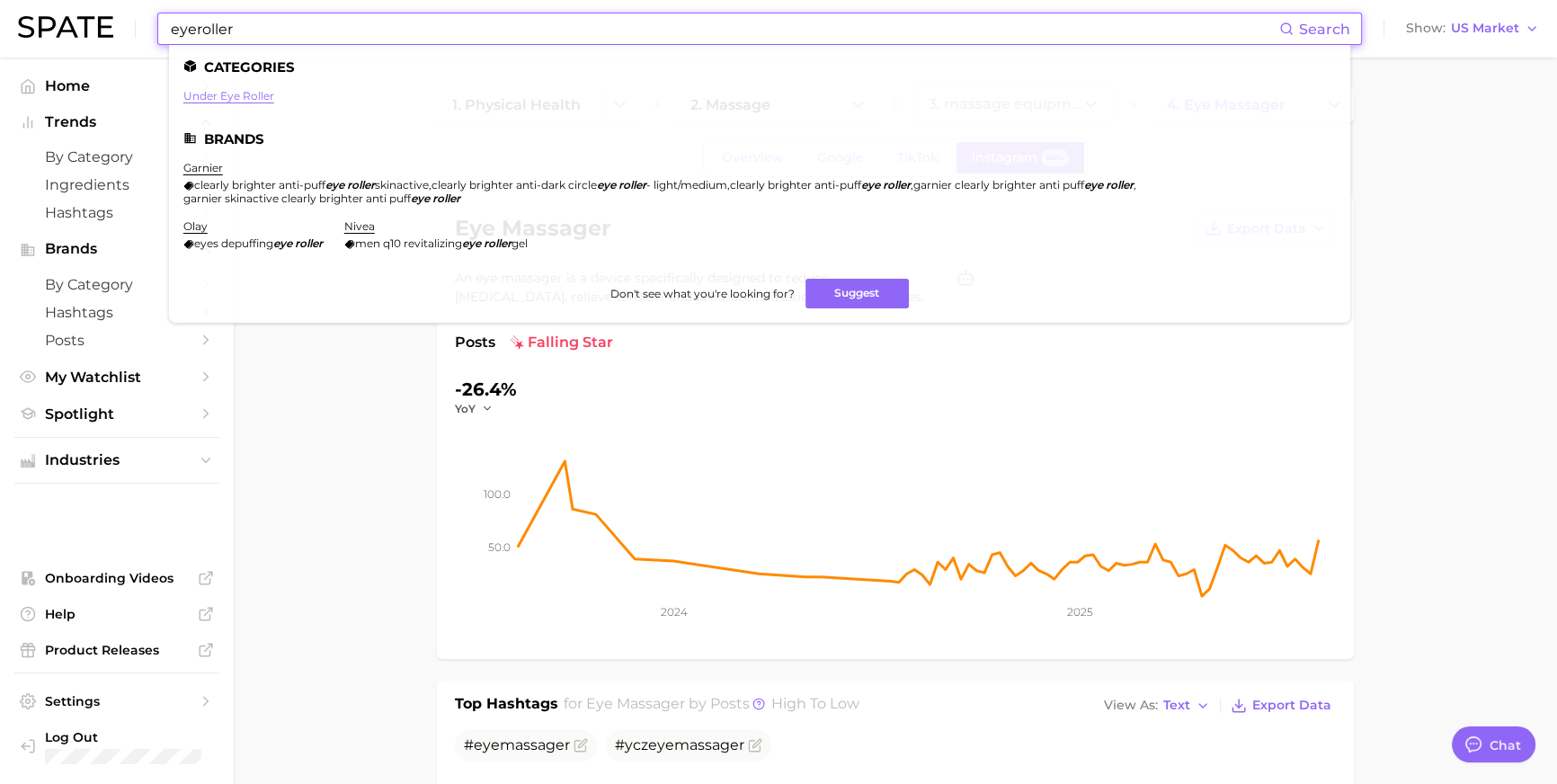
type input "eyeroller"
click at [234, 93] on link "under eye roller" at bounding box center [228, 95] width 91 height 14
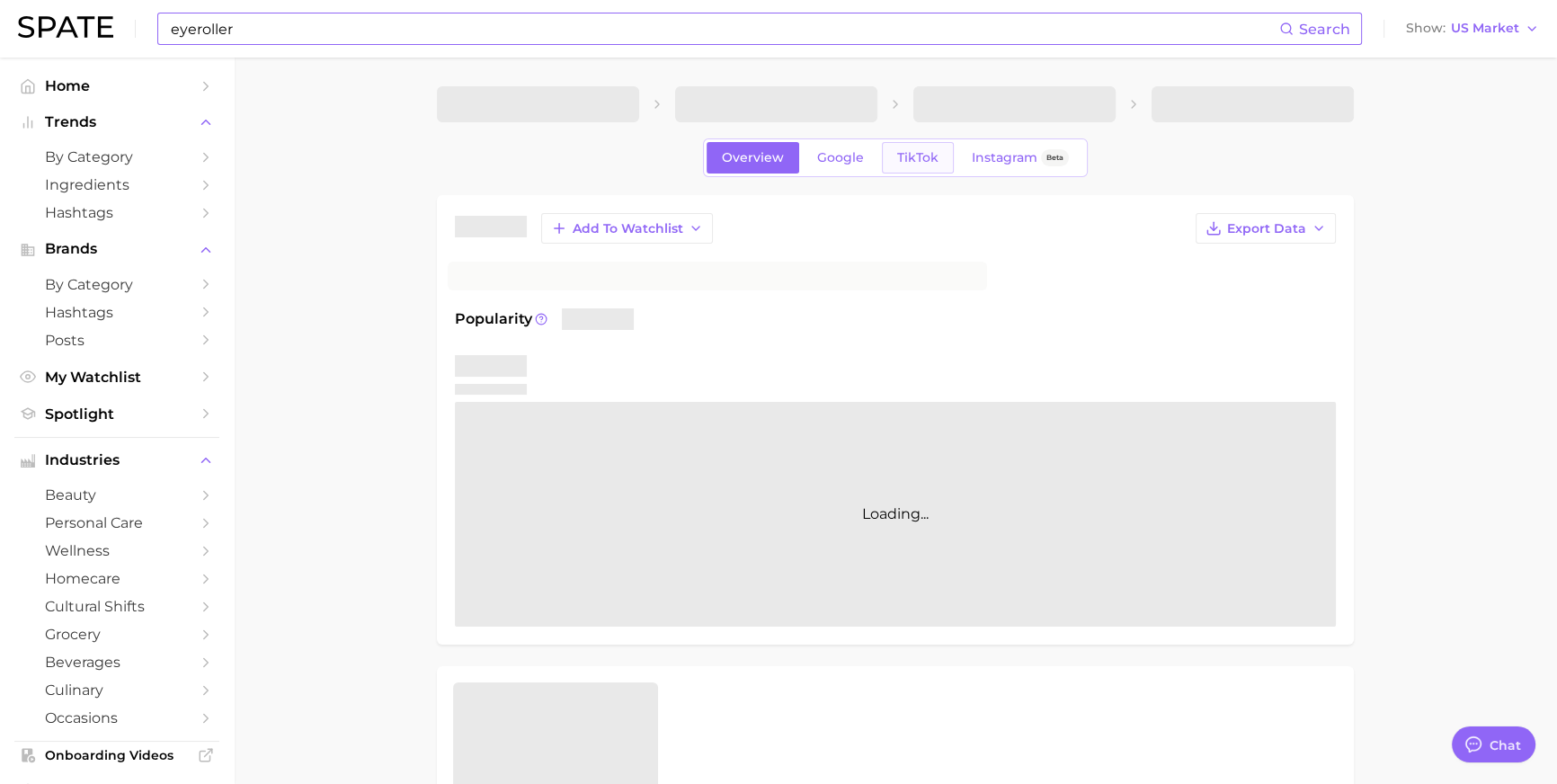
click at [893, 164] on link "TikTok" at bounding box center [918, 158] width 72 height 31
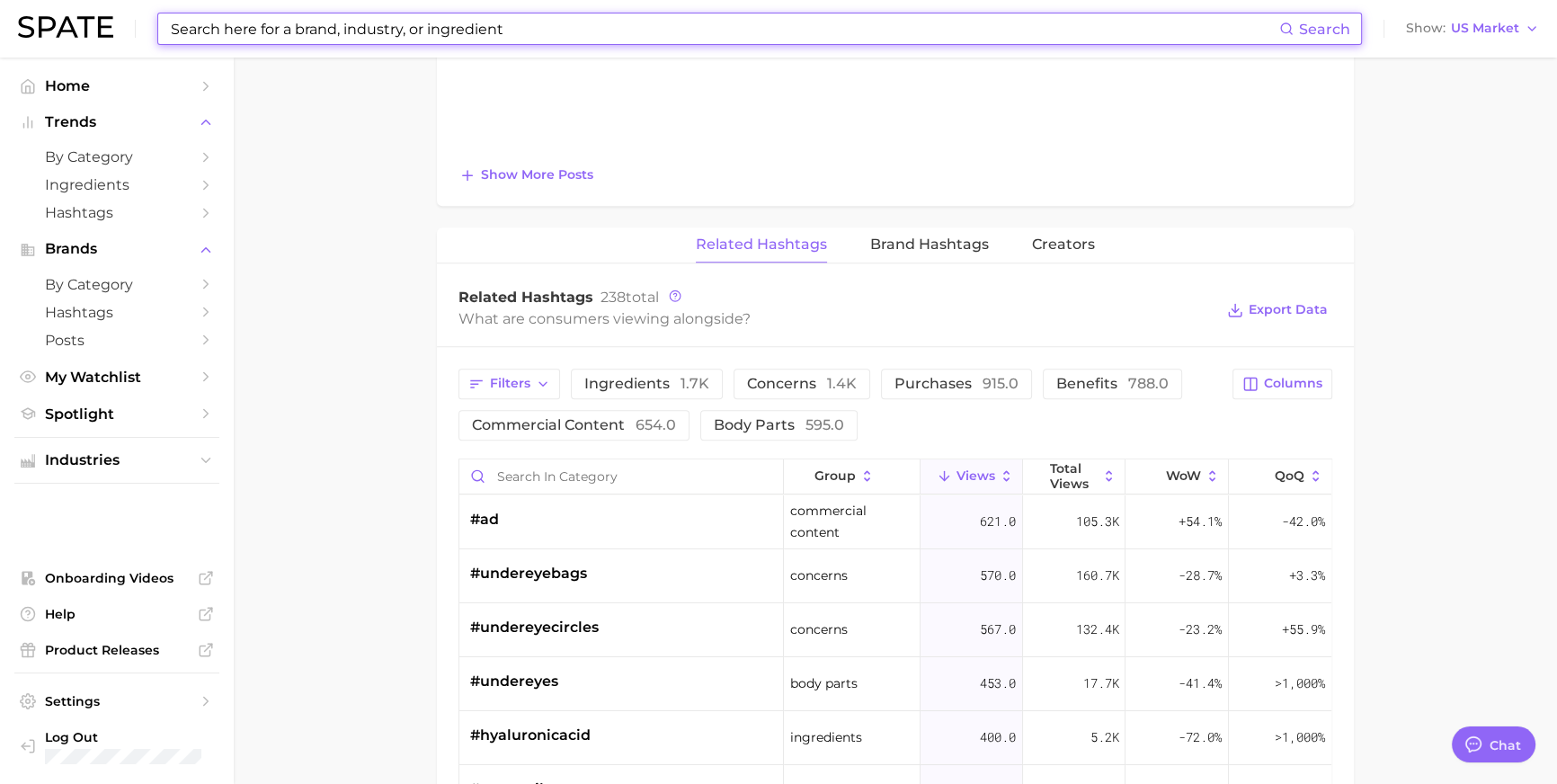
scroll to position [1916, 0]
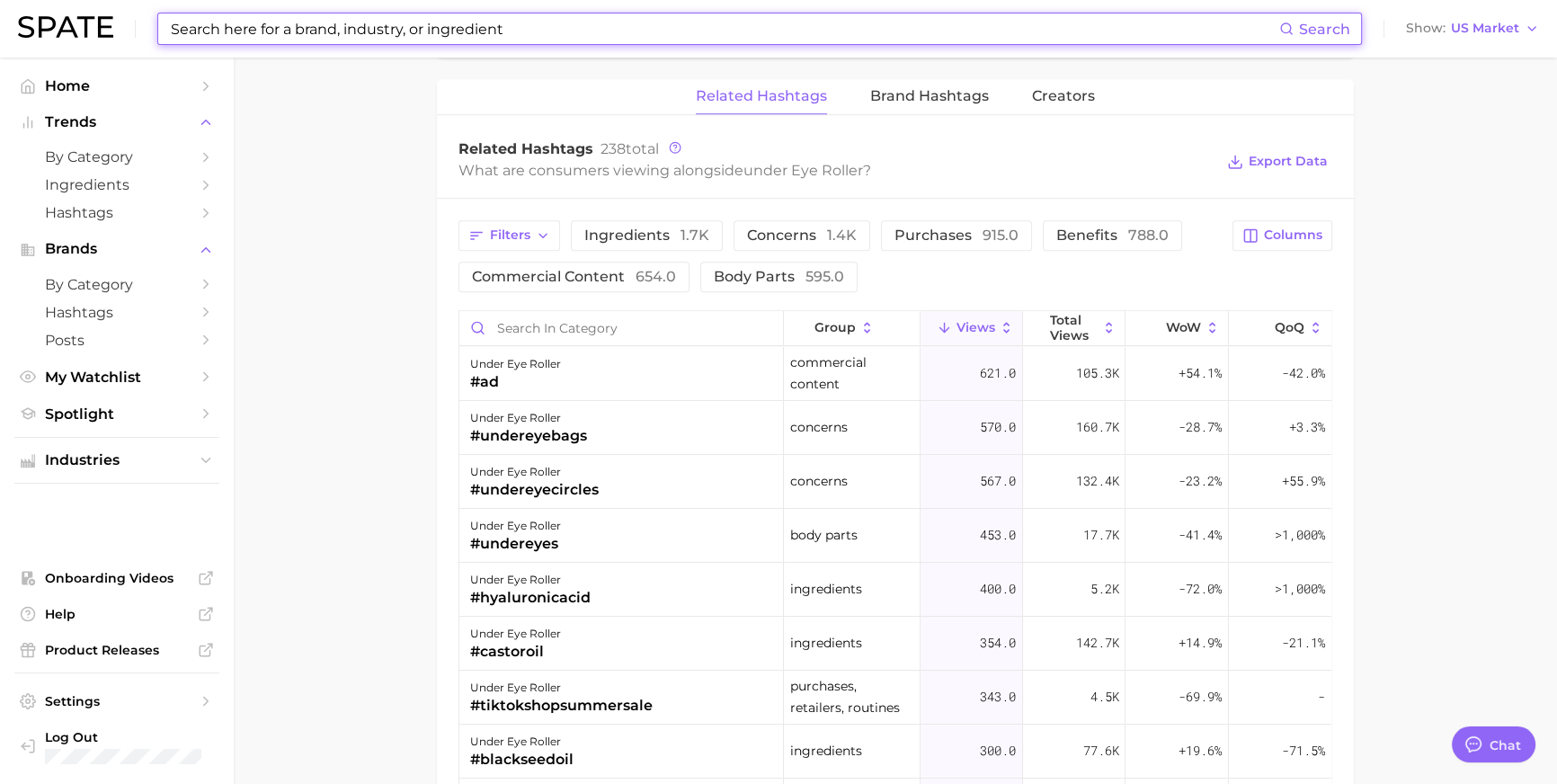
click at [481, 28] on input at bounding box center [724, 29] width 1110 height 31
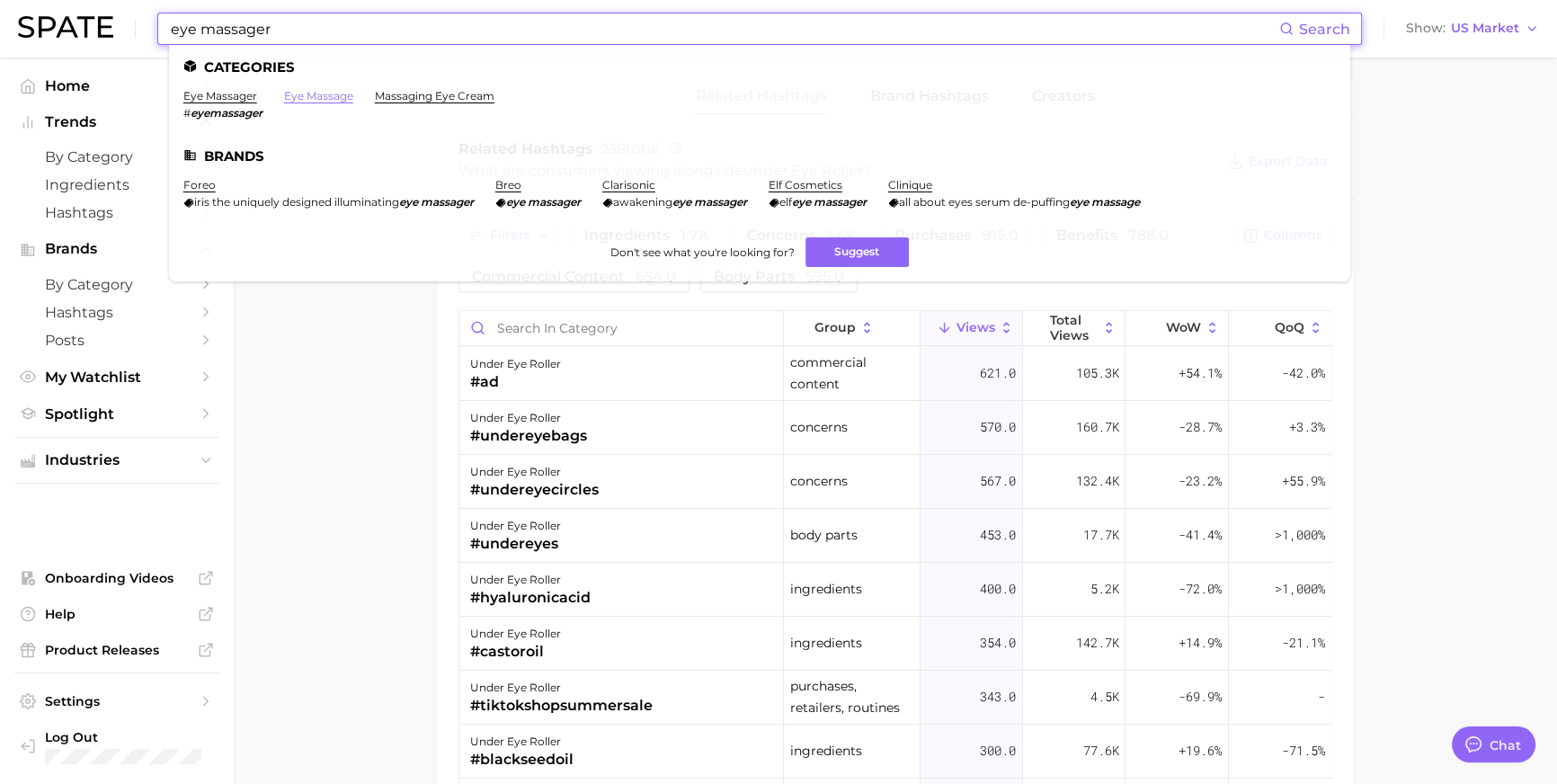
type input "eye massager"
click at [353, 99] on link "eye massage" at bounding box center [318, 95] width 69 height 14
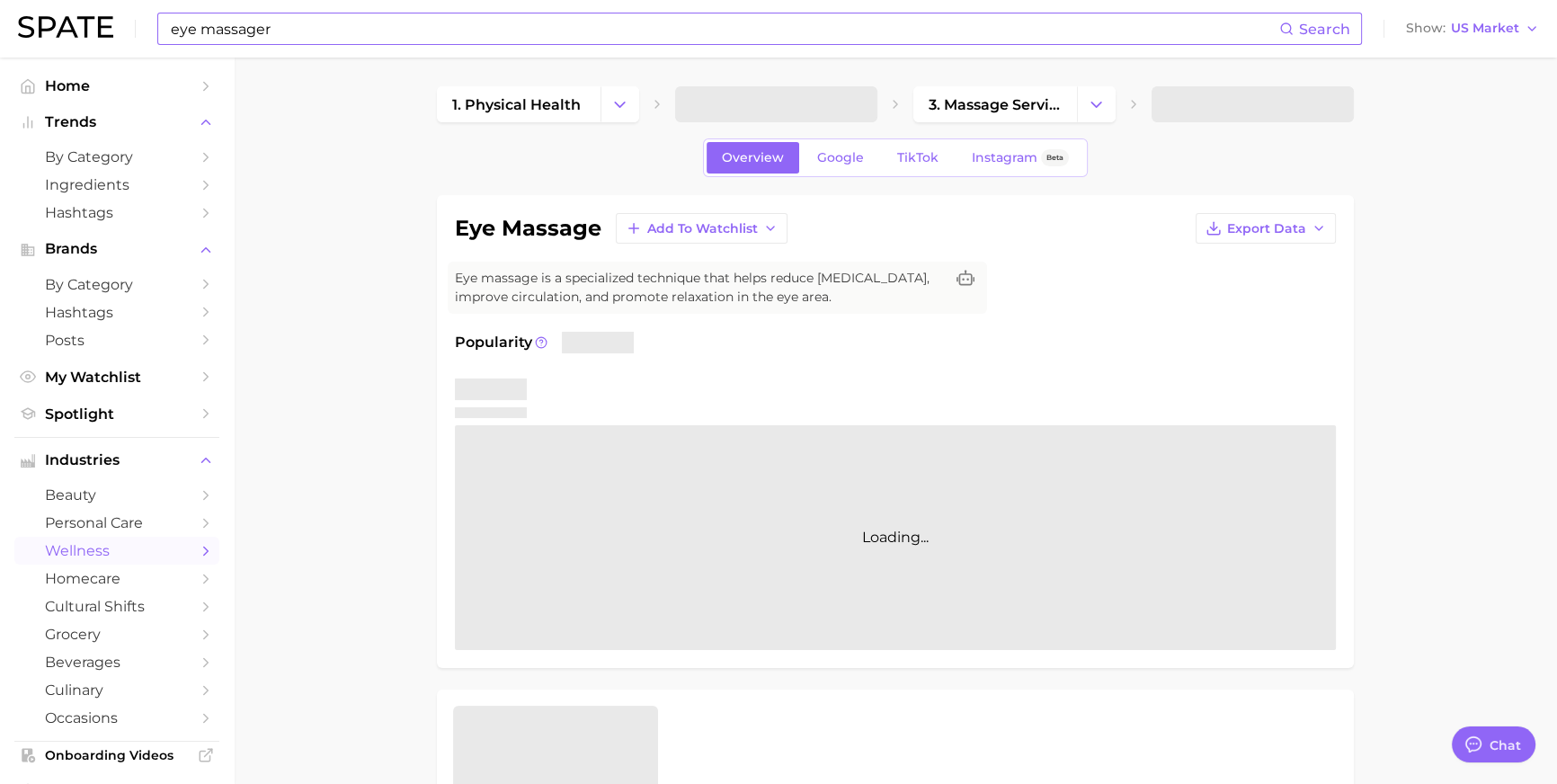
click at [349, 38] on input "eye massager" at bounding box center [724, 29] width 1110 height 31
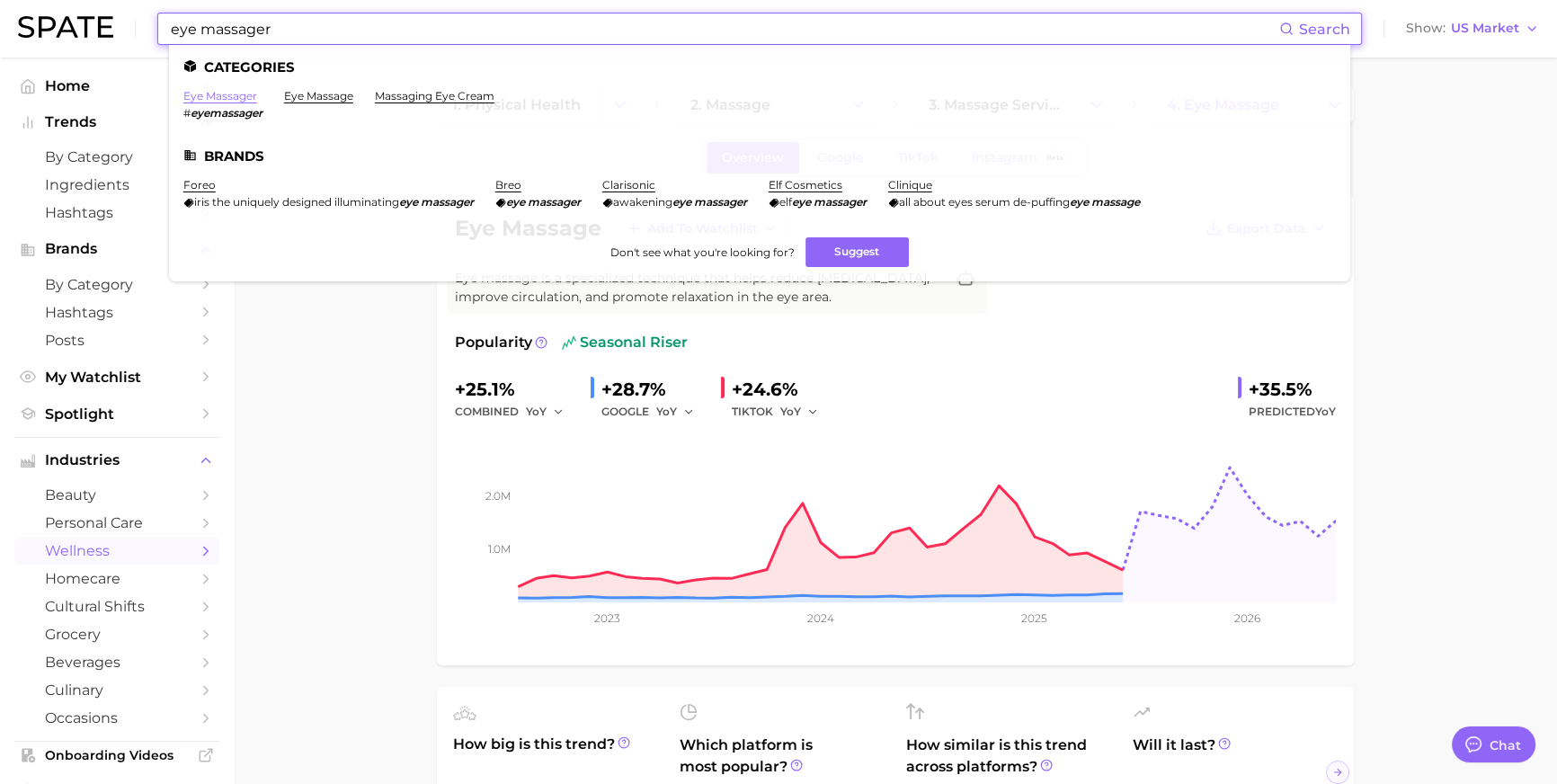
click at [257, 96] on link "eye massager" at bounding box center [220, 95] width 74 height 14
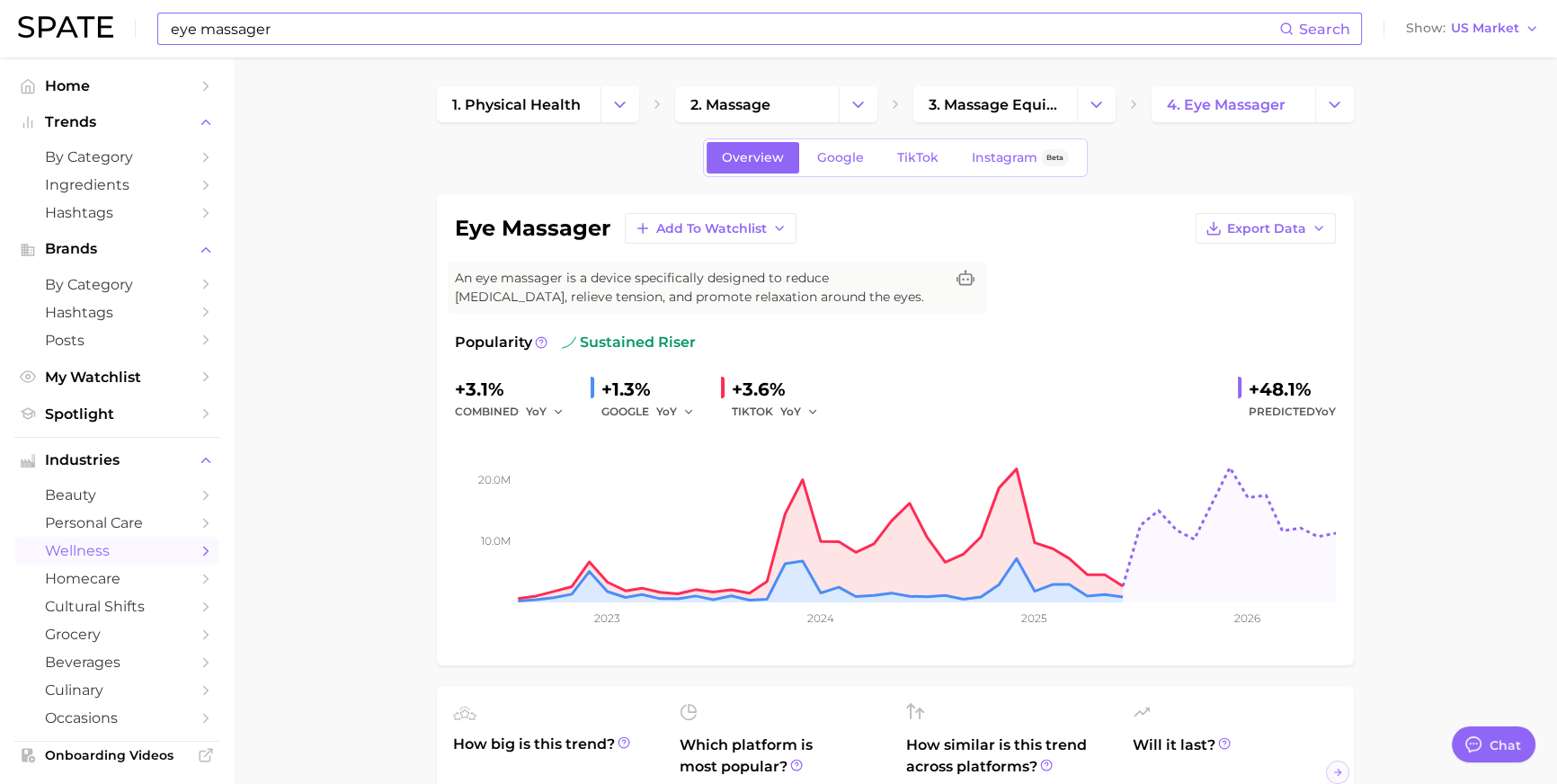
click at [838, 173] on link "Google" at bounding box center [840, 158] width 78 height 31
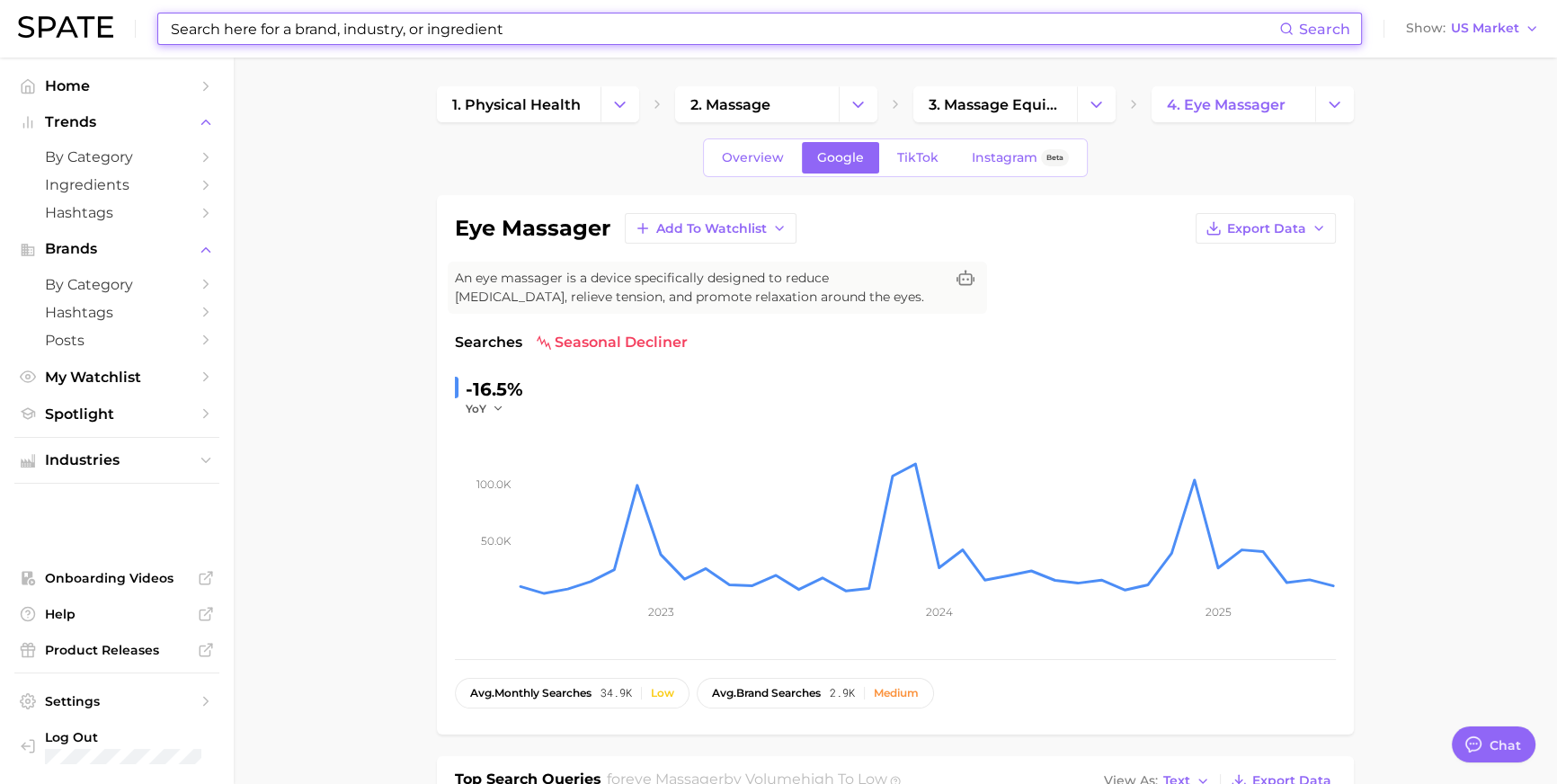
click at [943, 145] on div "Overview Google TikTok Instagram Beta" at bounding box center [895, 158] width 385 height 39
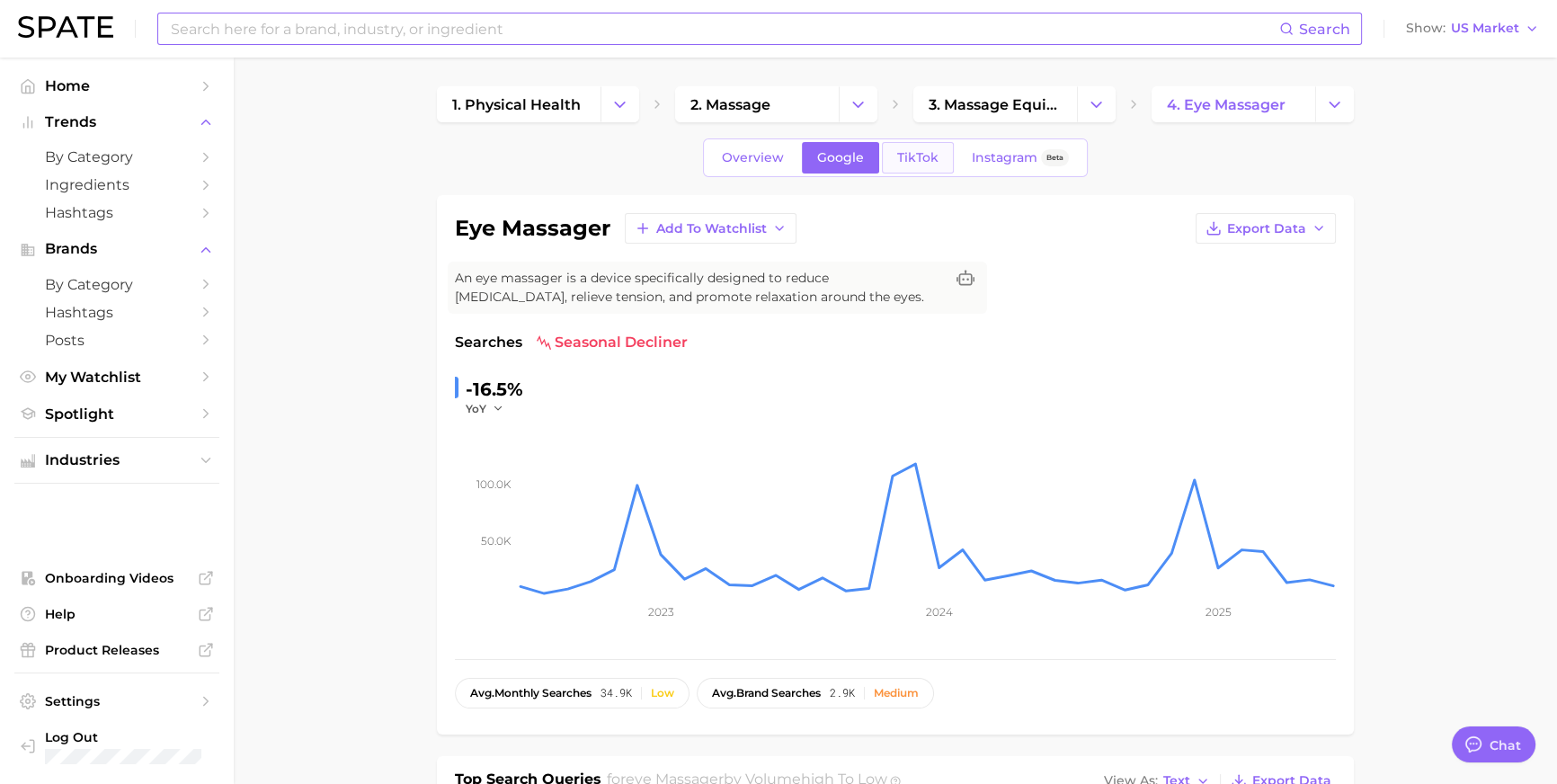
click at [941, 154] on link "TikTok" at bounding box center [918, 158] width 72 height 31
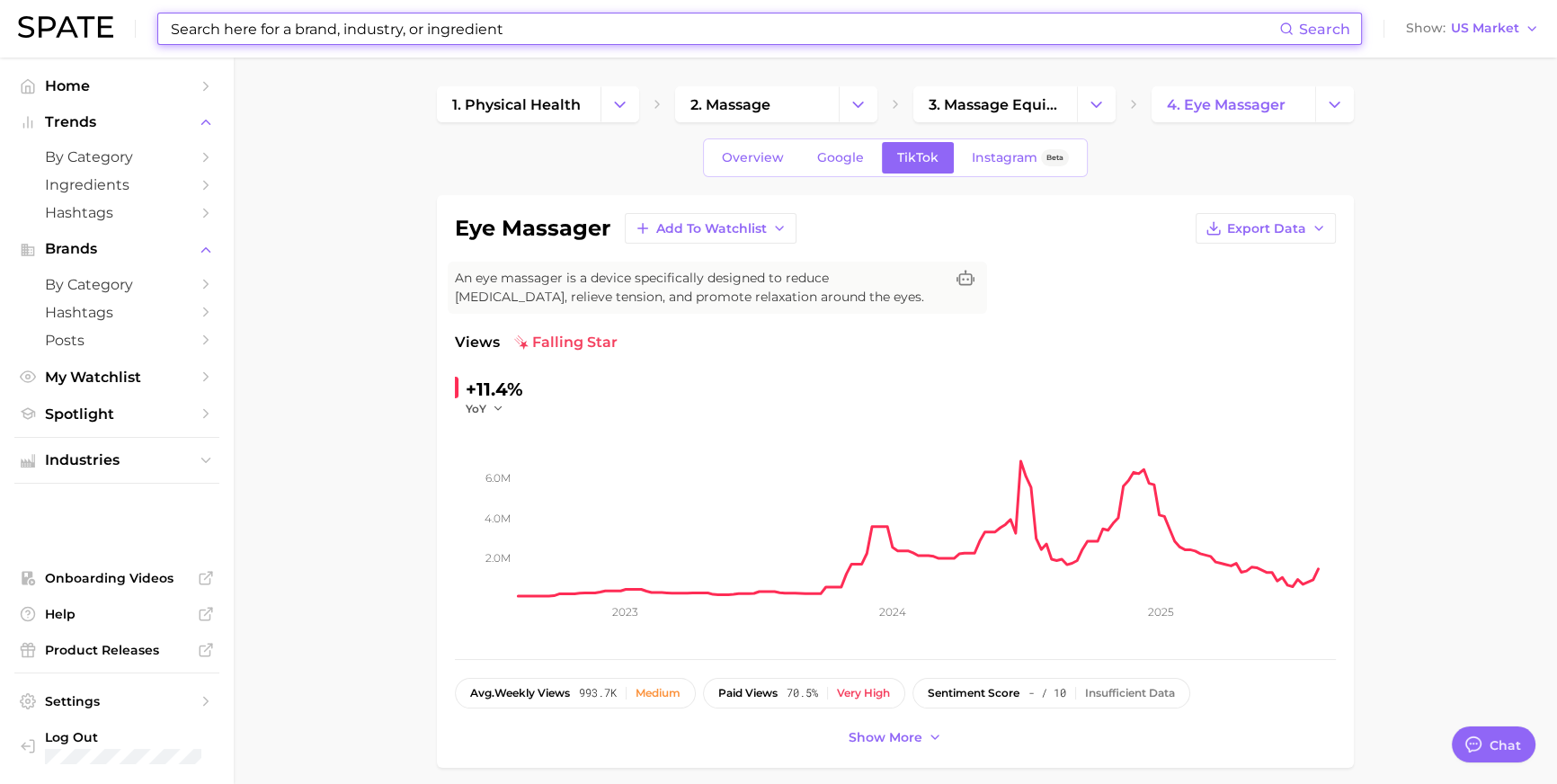
click at [567, 33] on input at bounding box center [724, 29] width 1110 height 31
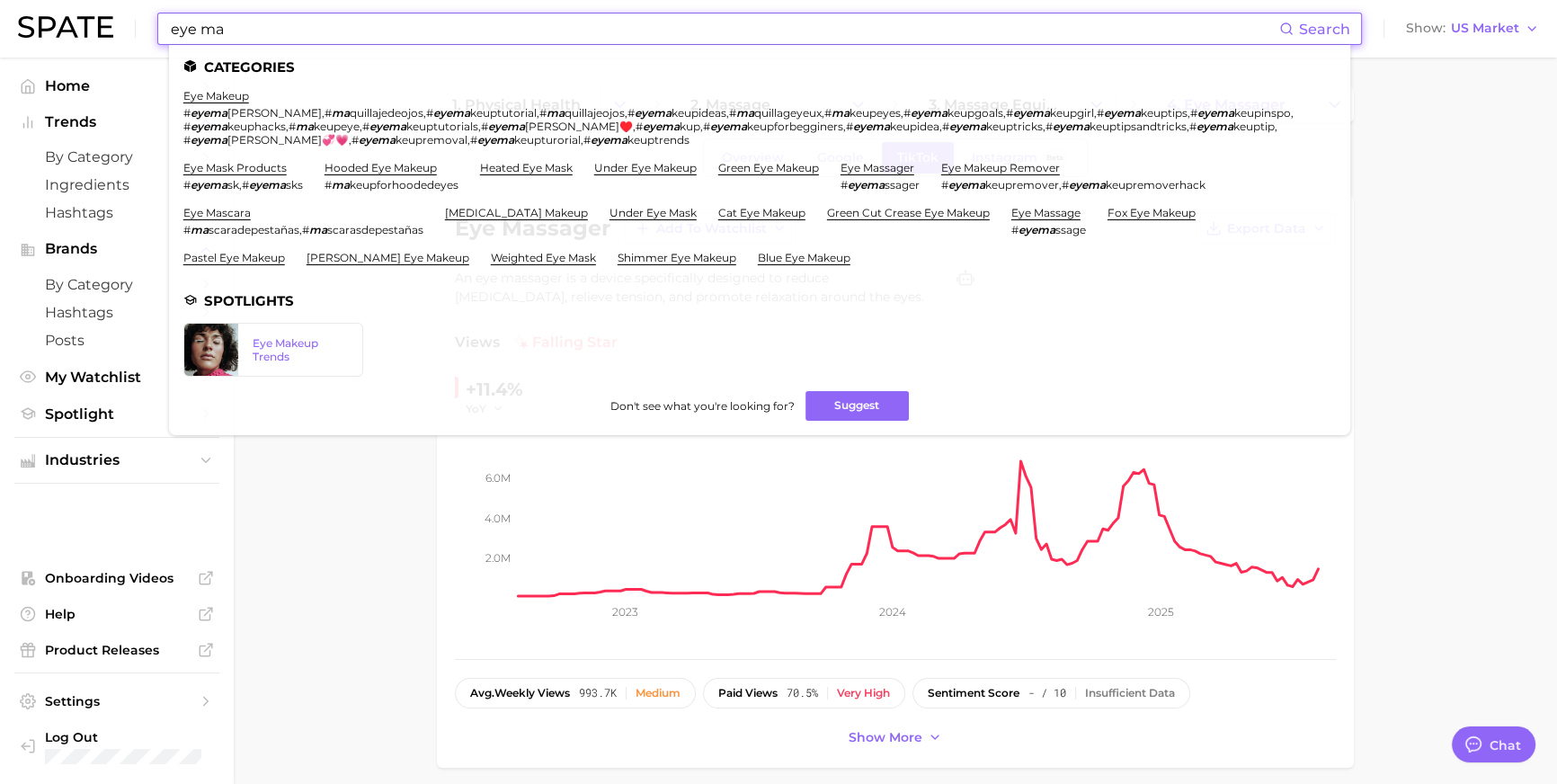
click at [533, 31] on input "eye ma" at bounding box center [724, 29] width 1110 height 31
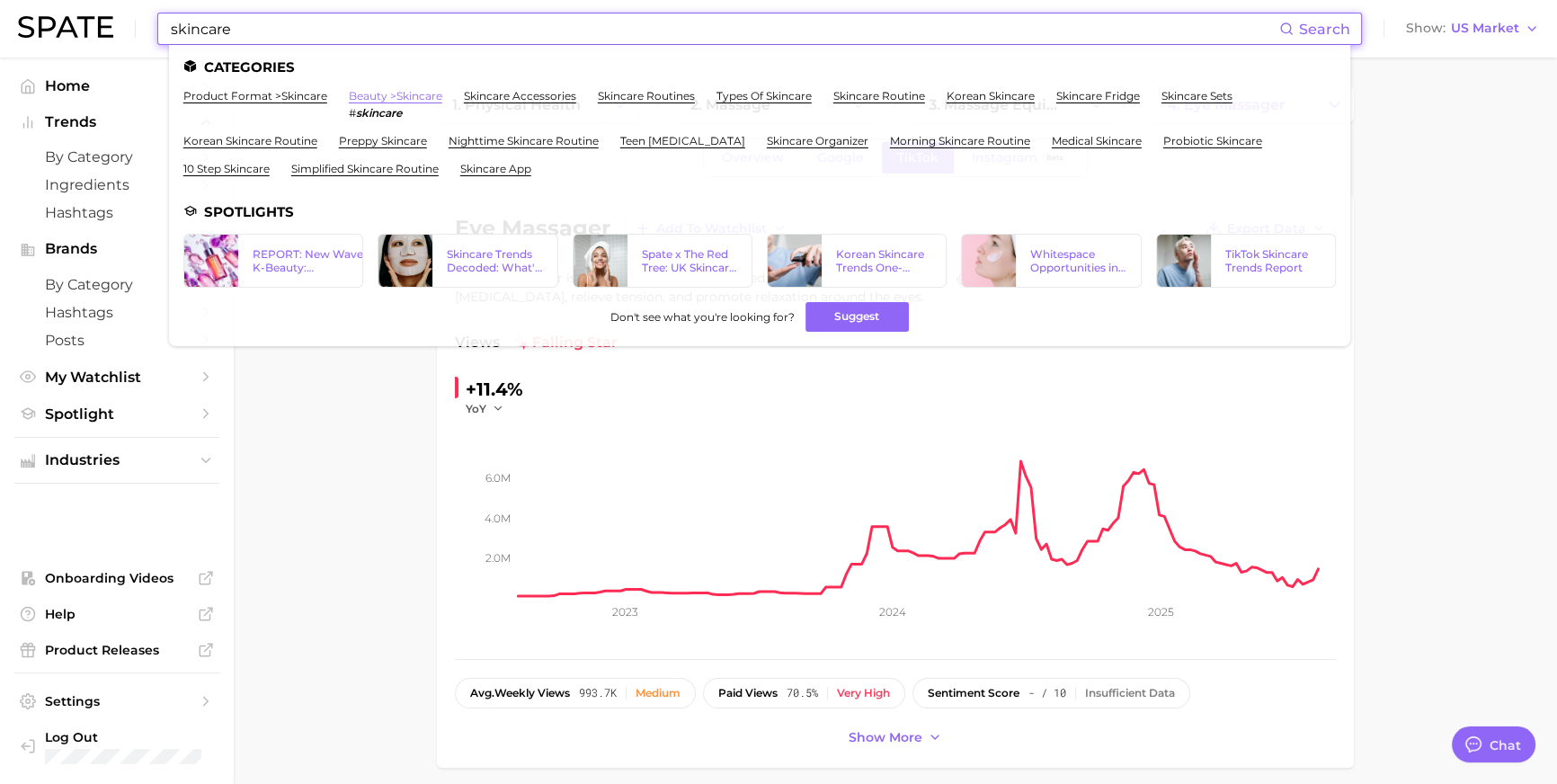
type input "skincare"
click at [440, 98] on link "beauty > skincare" at bounding box center [395, 95] width 93 height 14
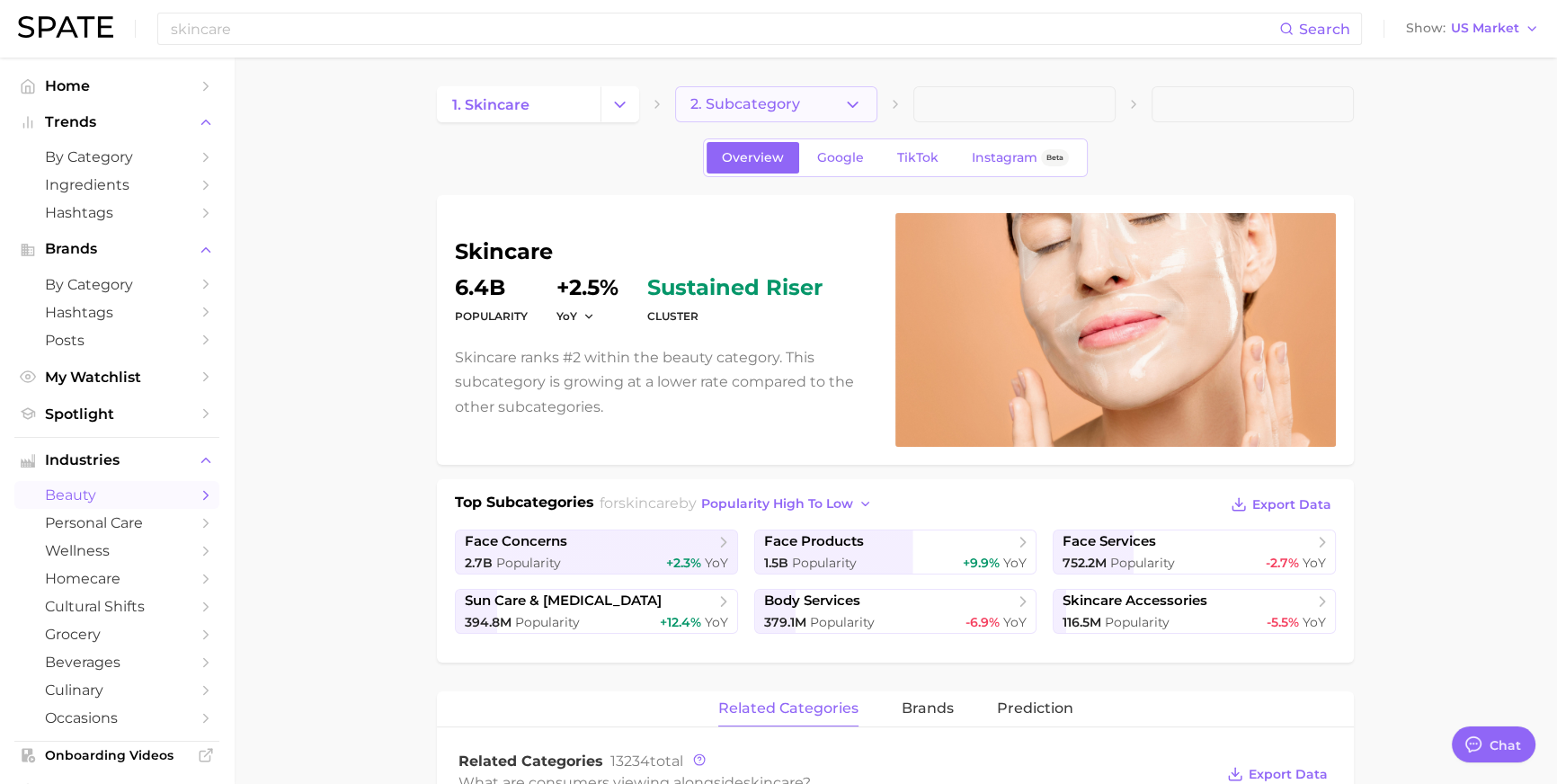
click at [757, 104] on span "2. Subcategory" at bounding box center [745, 104] width 110 height 17
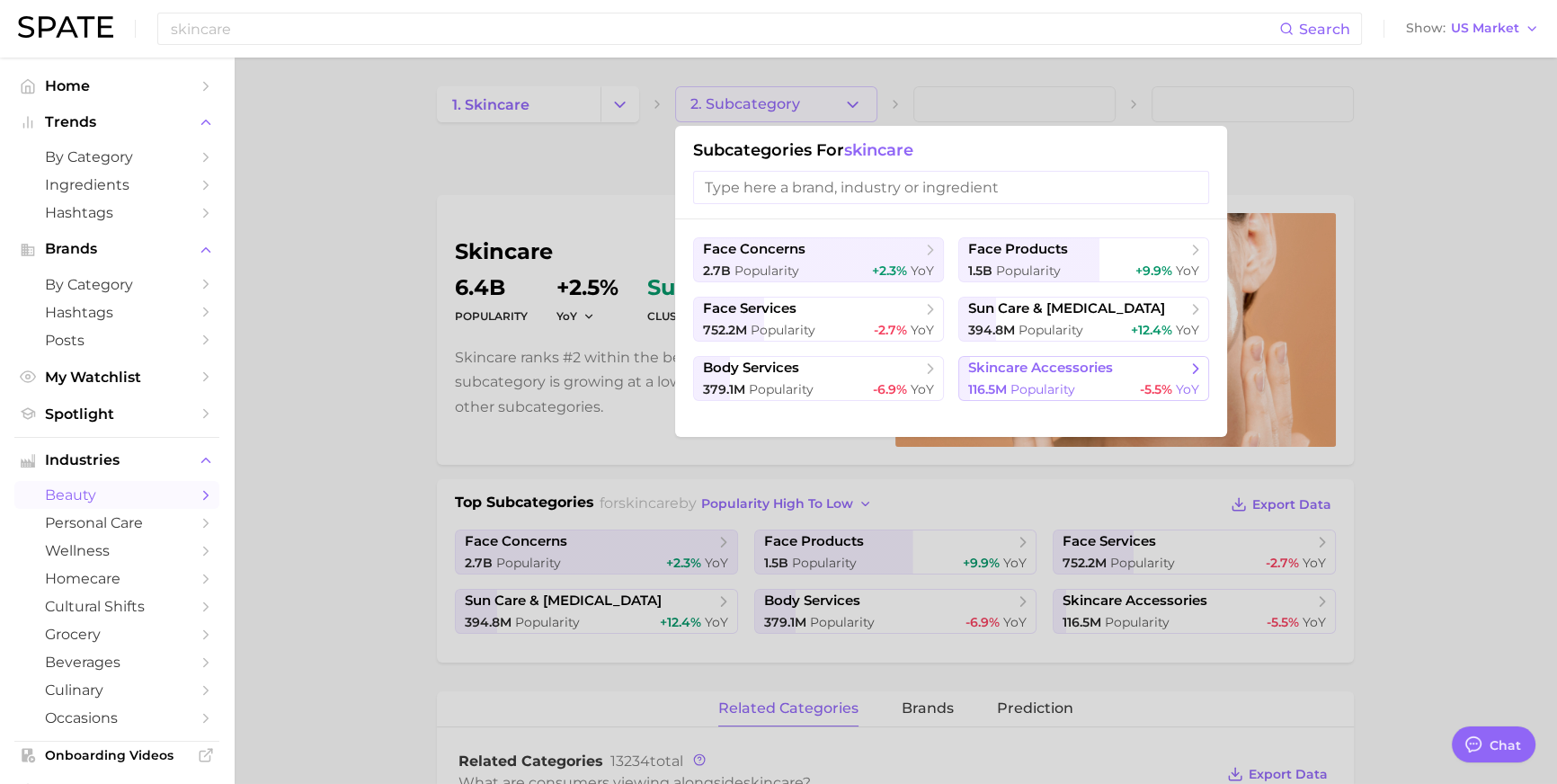
click at [1099, 376] on span "skincare accessories" at bounding box center [1040, 368] width 145 height 17
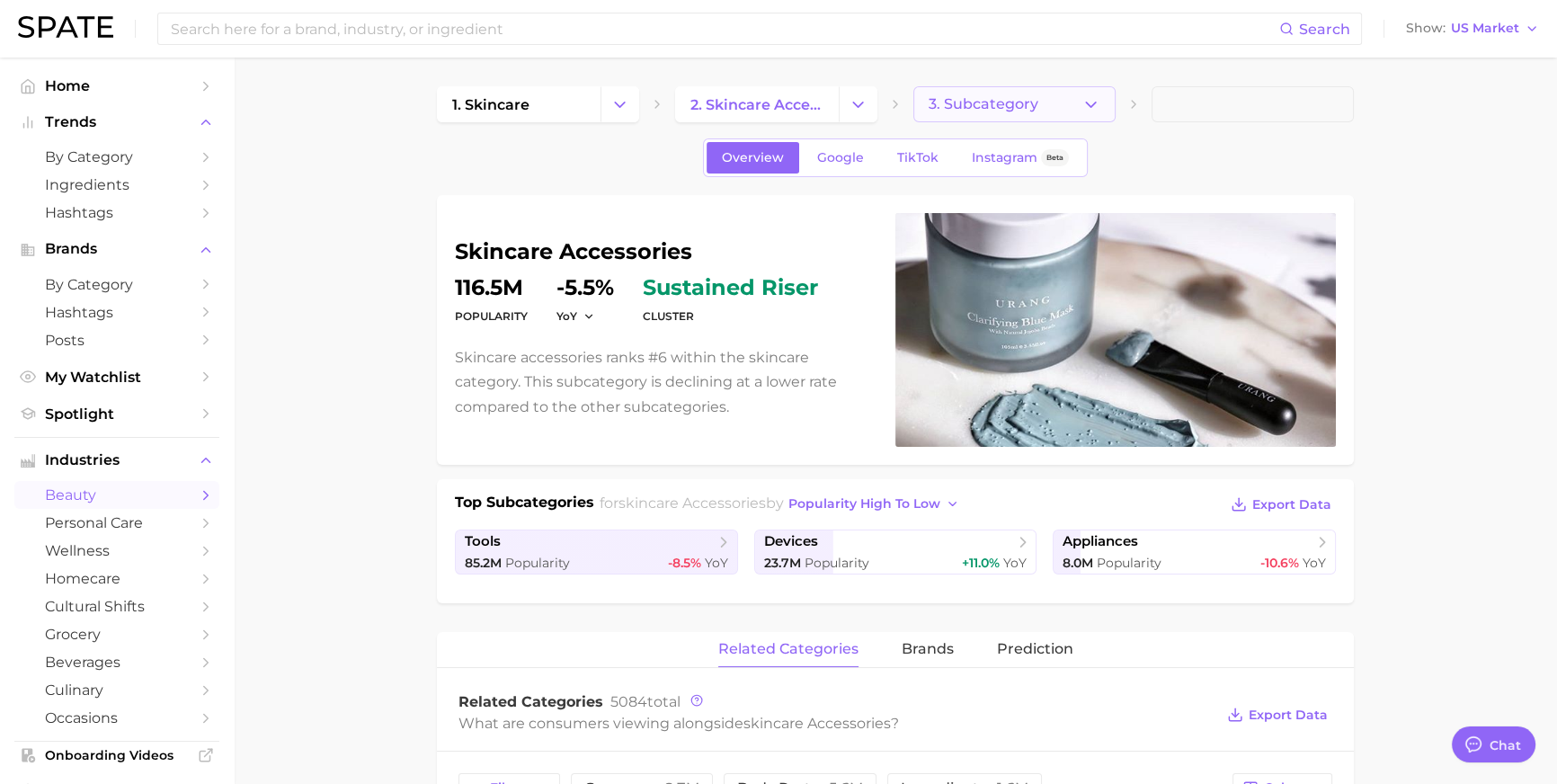
click at [1009, 107] on span "3. Subcategory" at bounding box center [983, 104] width 110 height 17
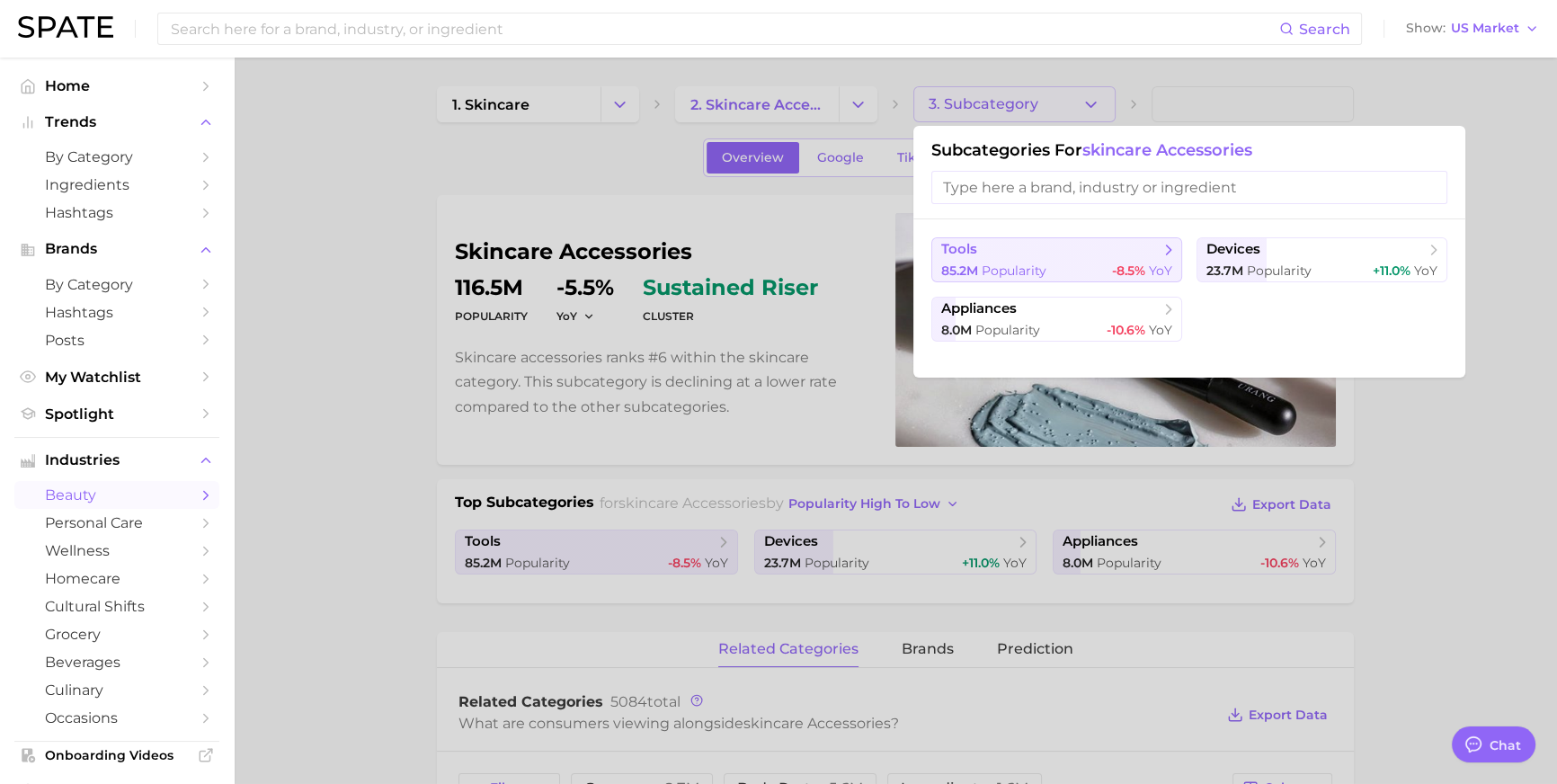
click at [1076, 279] on div "85.2m Popularity -8.5% YoY" at bounding box center [1057, 271] width 231 height 17
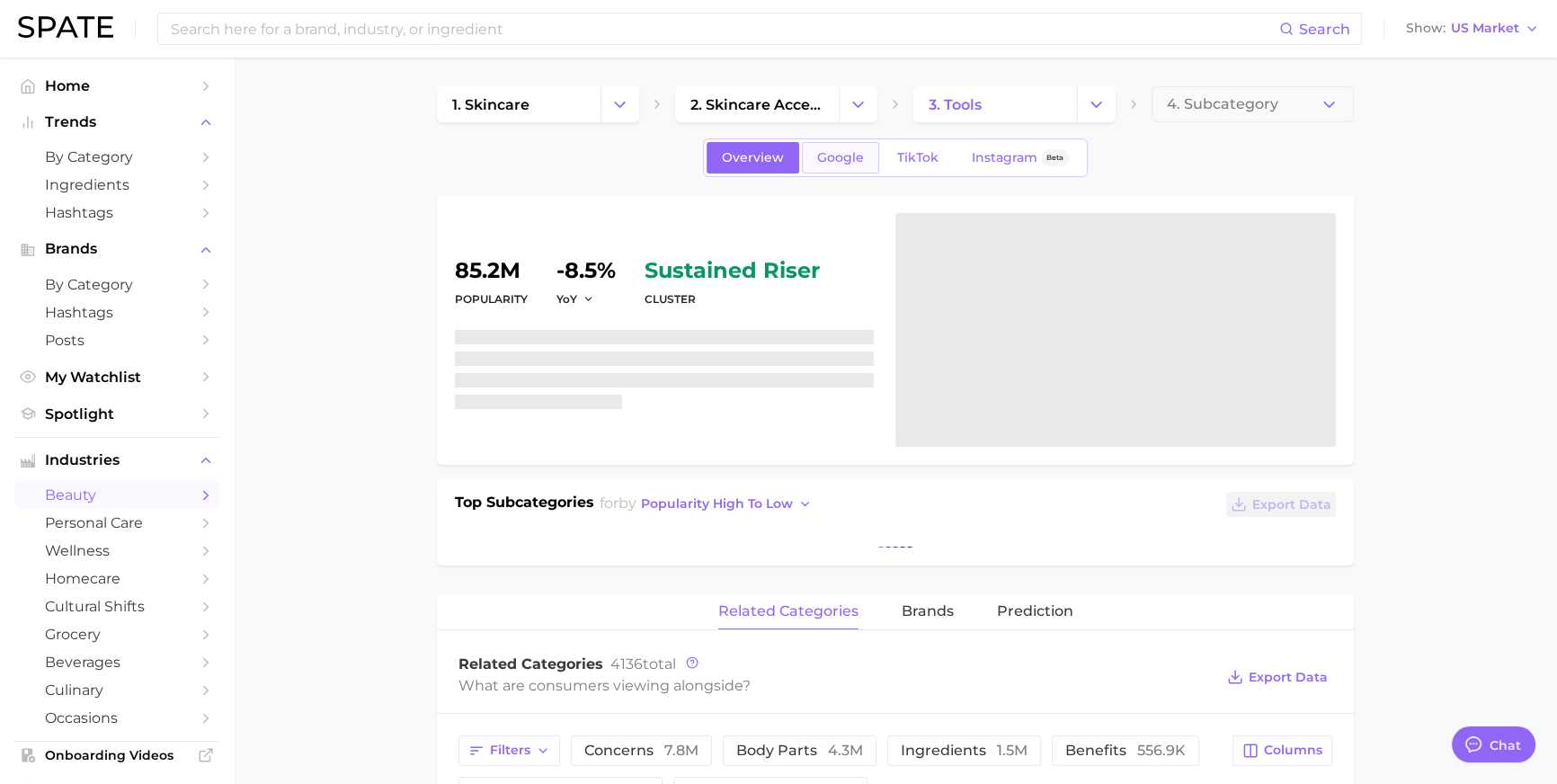
click at [820, 174] on link "Google" at bounding box center [840, 158] width 78 height 31
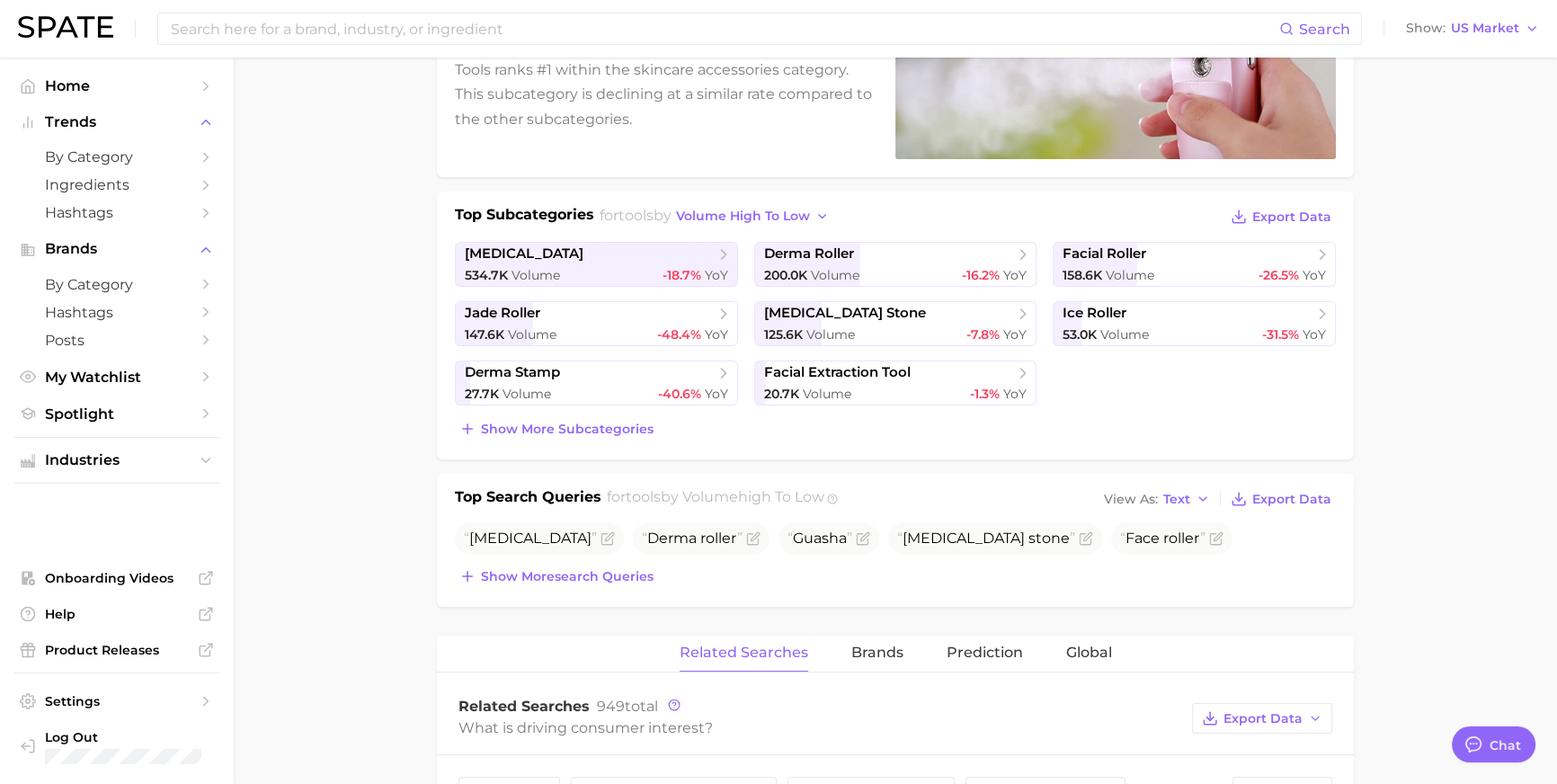
scroll to position [277, 0]
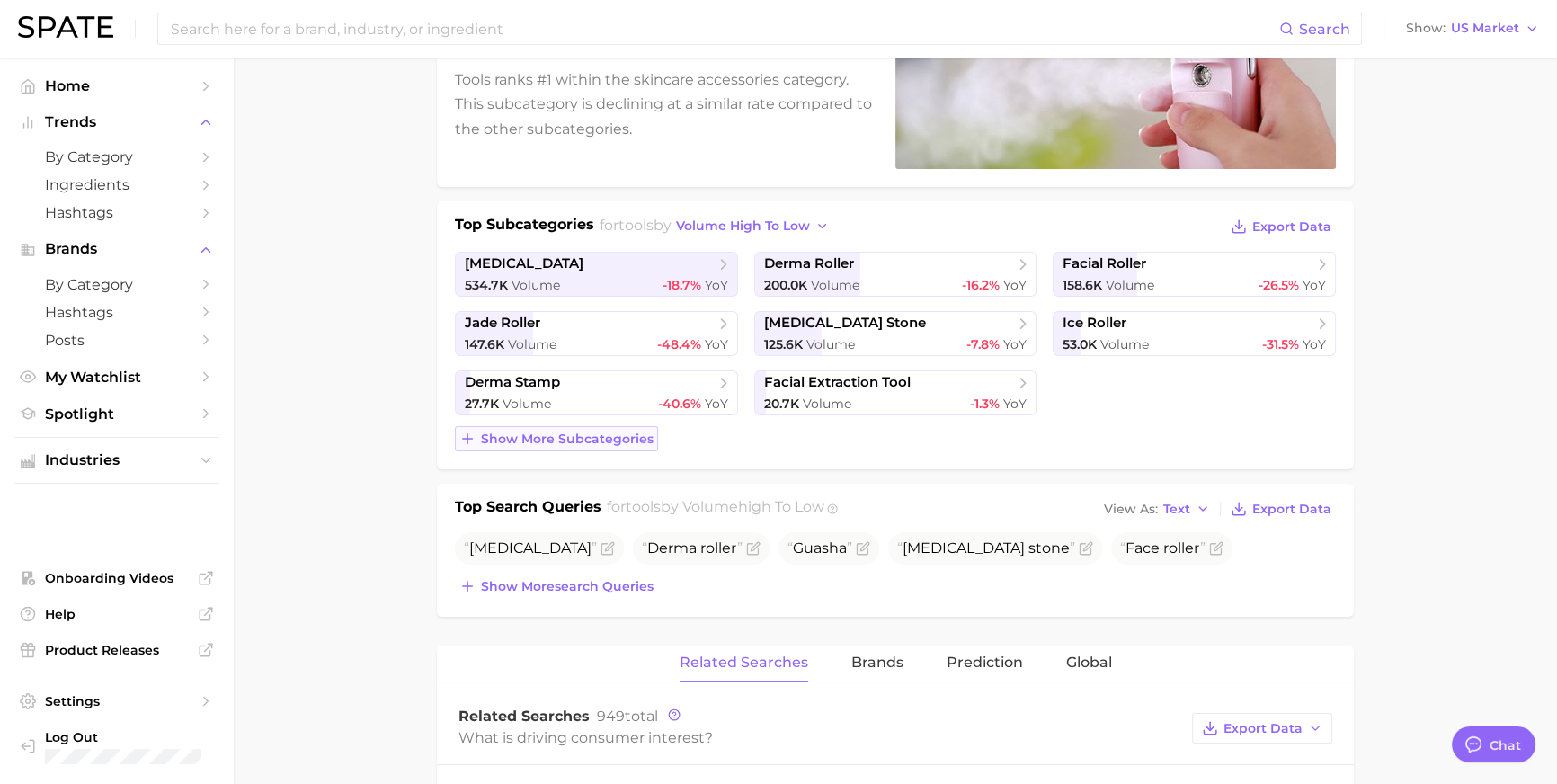
click at [623, 447] on span "Show more subcategories" at bounding box center [567, 439] width 173 height 16
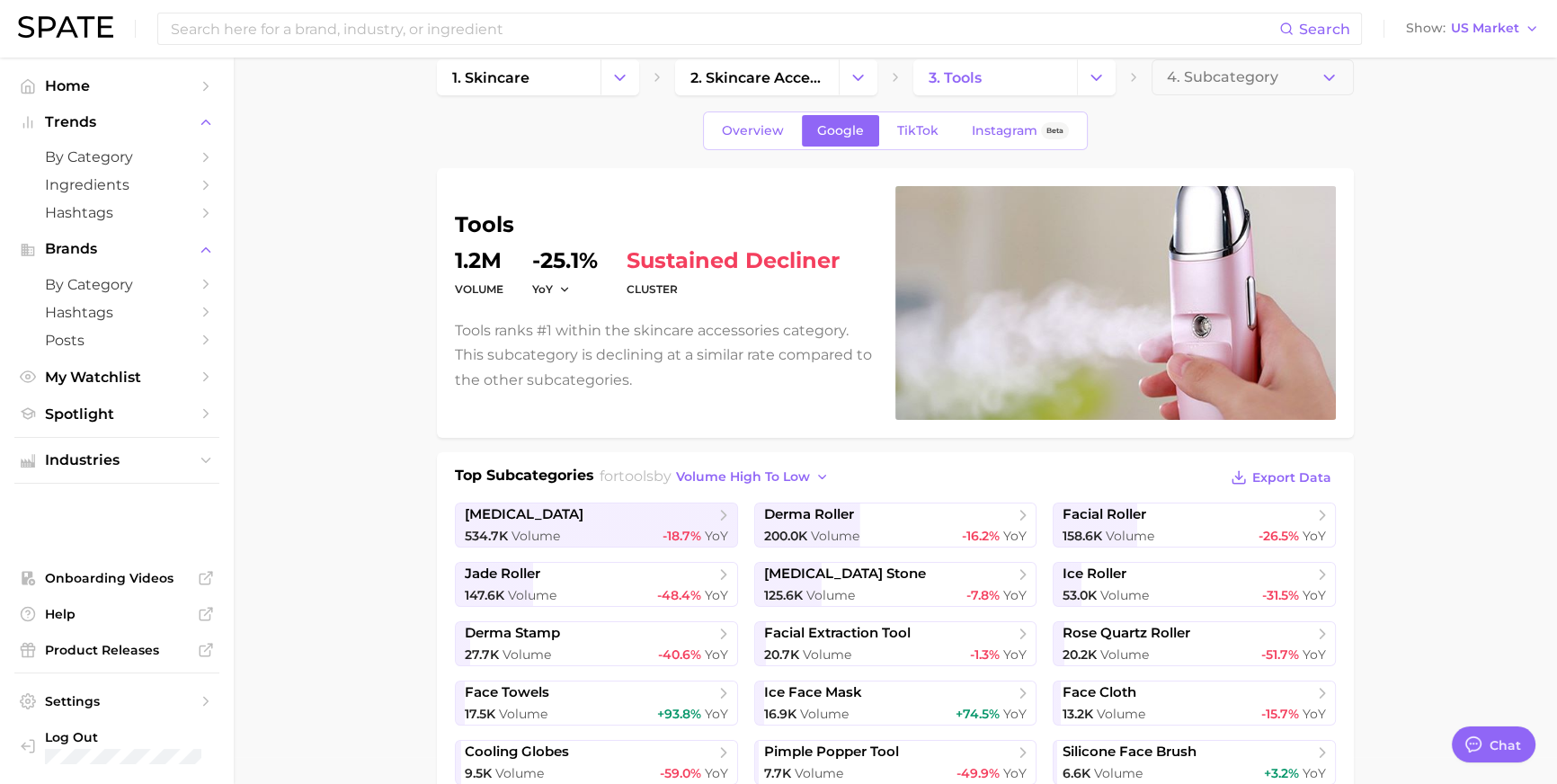
scroll to position [0, 0]
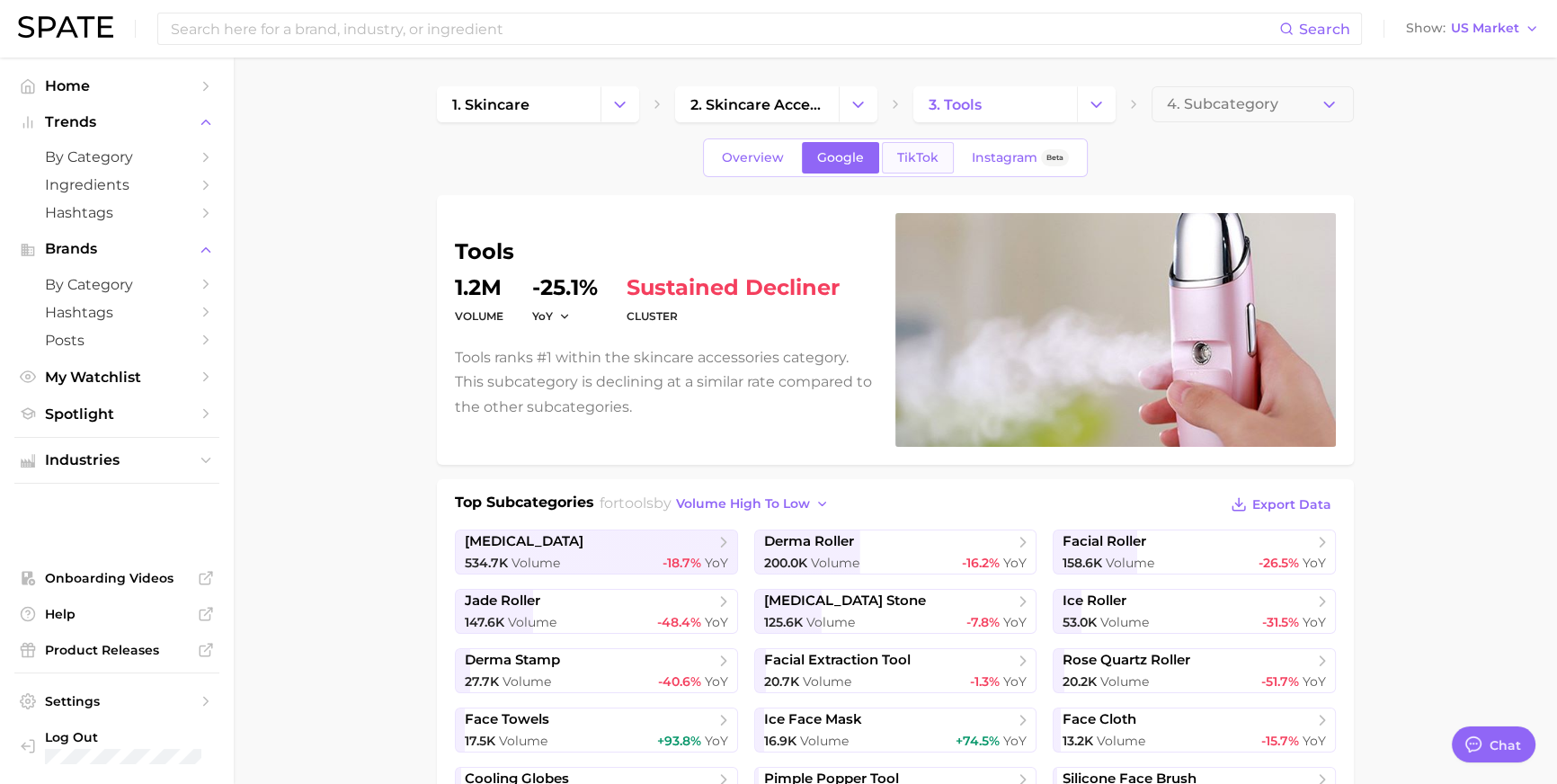
click at [901, 174] on link "TikTok" at bounding box center [918, 158] width 72 height 31
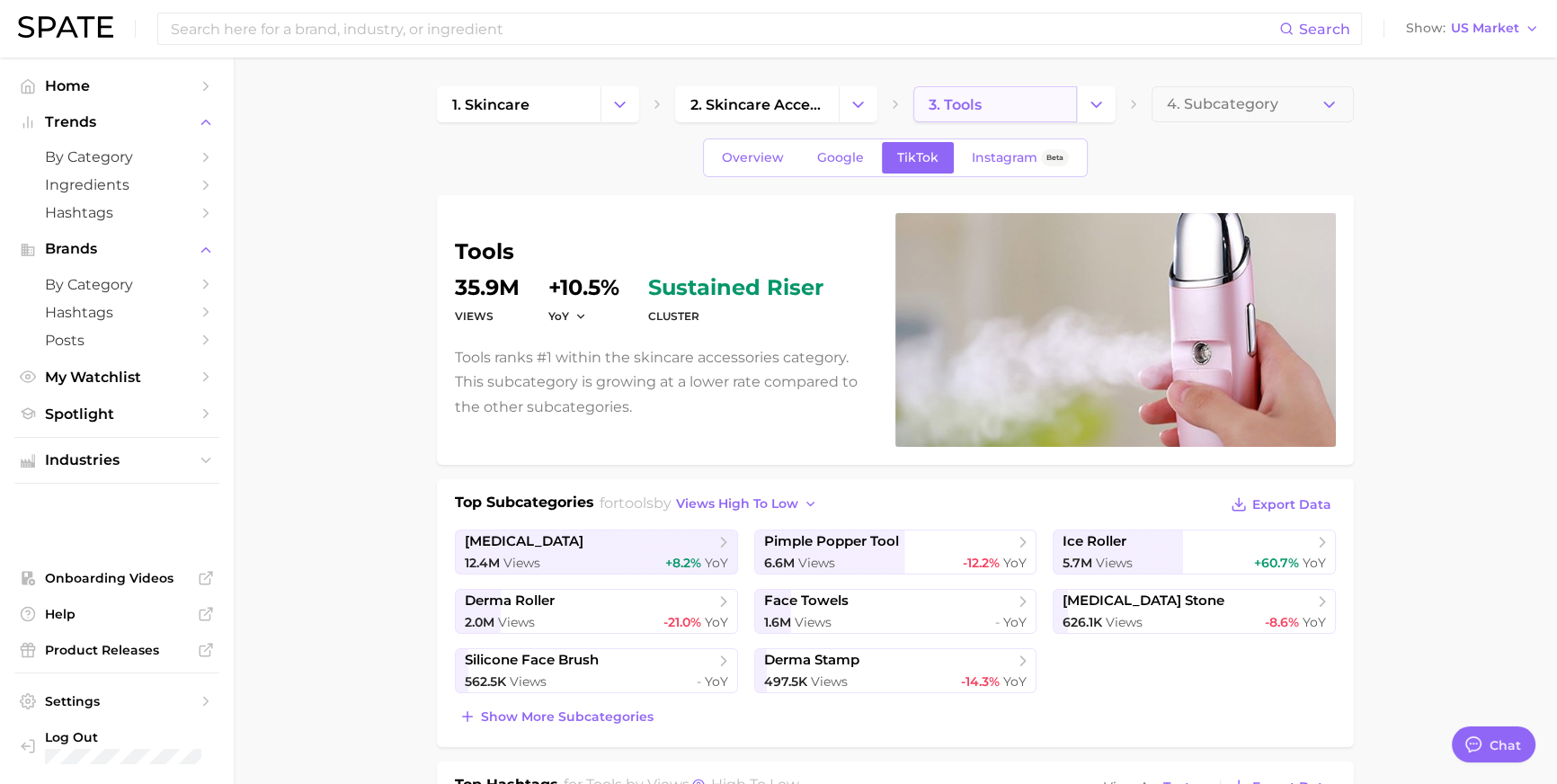
click at [1070, 118] on link "3. tools" at bounding box center [995, 104] width 164 height 36
click at [1080, 116] on button "Change Category" at bounding box center [1097, 104] width 39 height 36
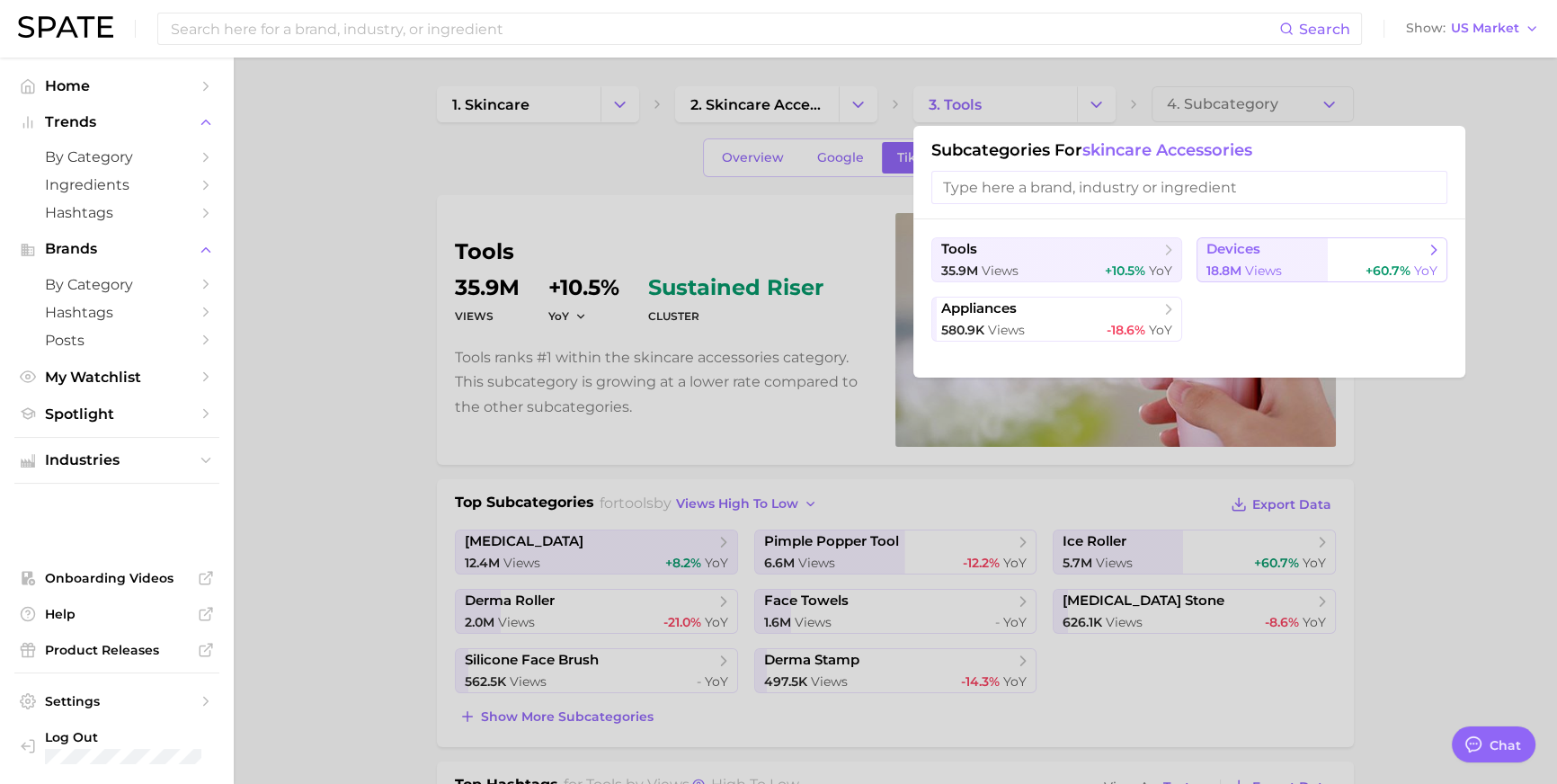
click at [1242, 277] on span "18.8m" at bounding box center [1224, 271] width 35 height 17
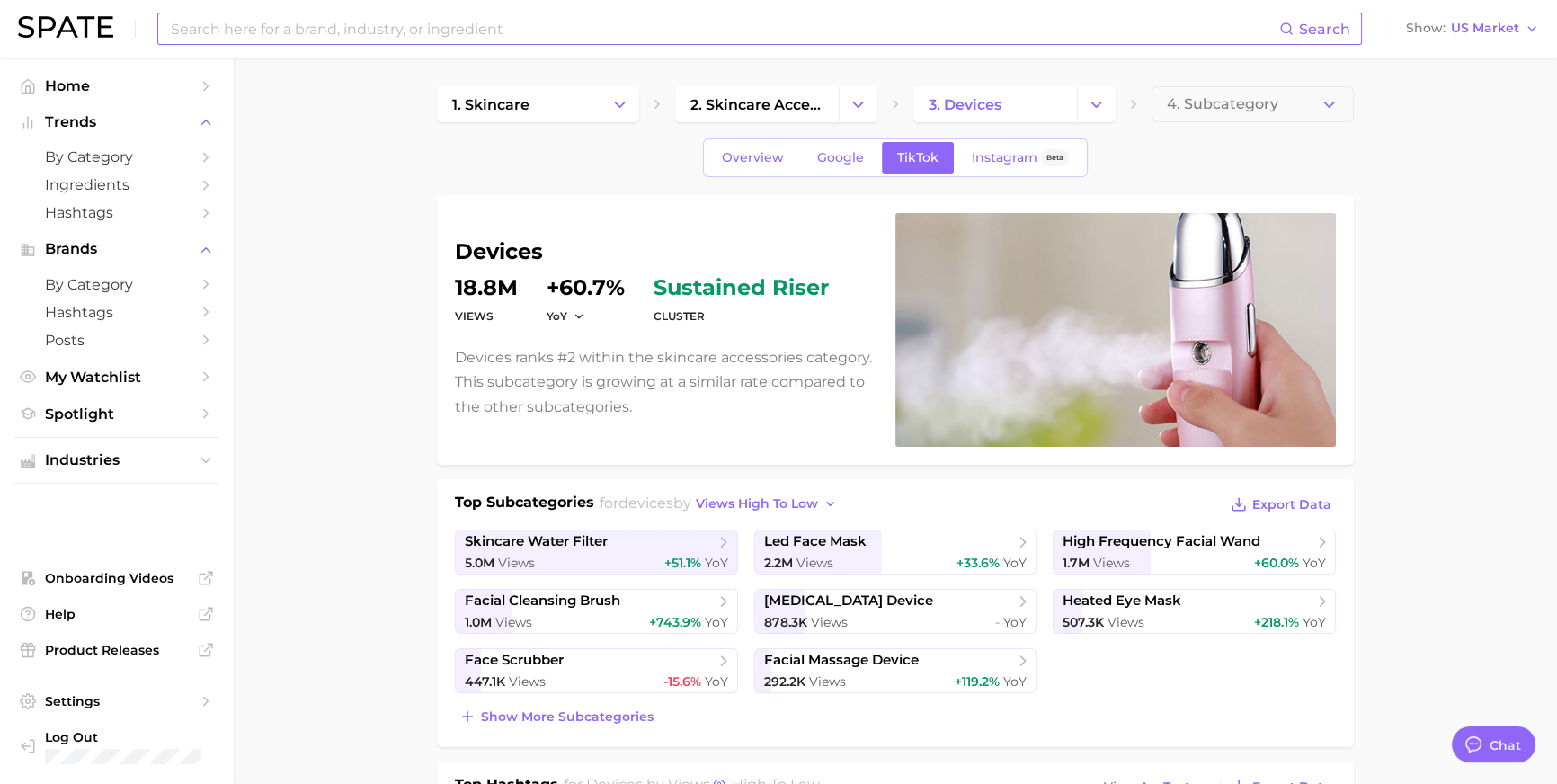
click at [531, 26] on input at bounding box center [724, 29] width 1110 height 31
type input "녀"
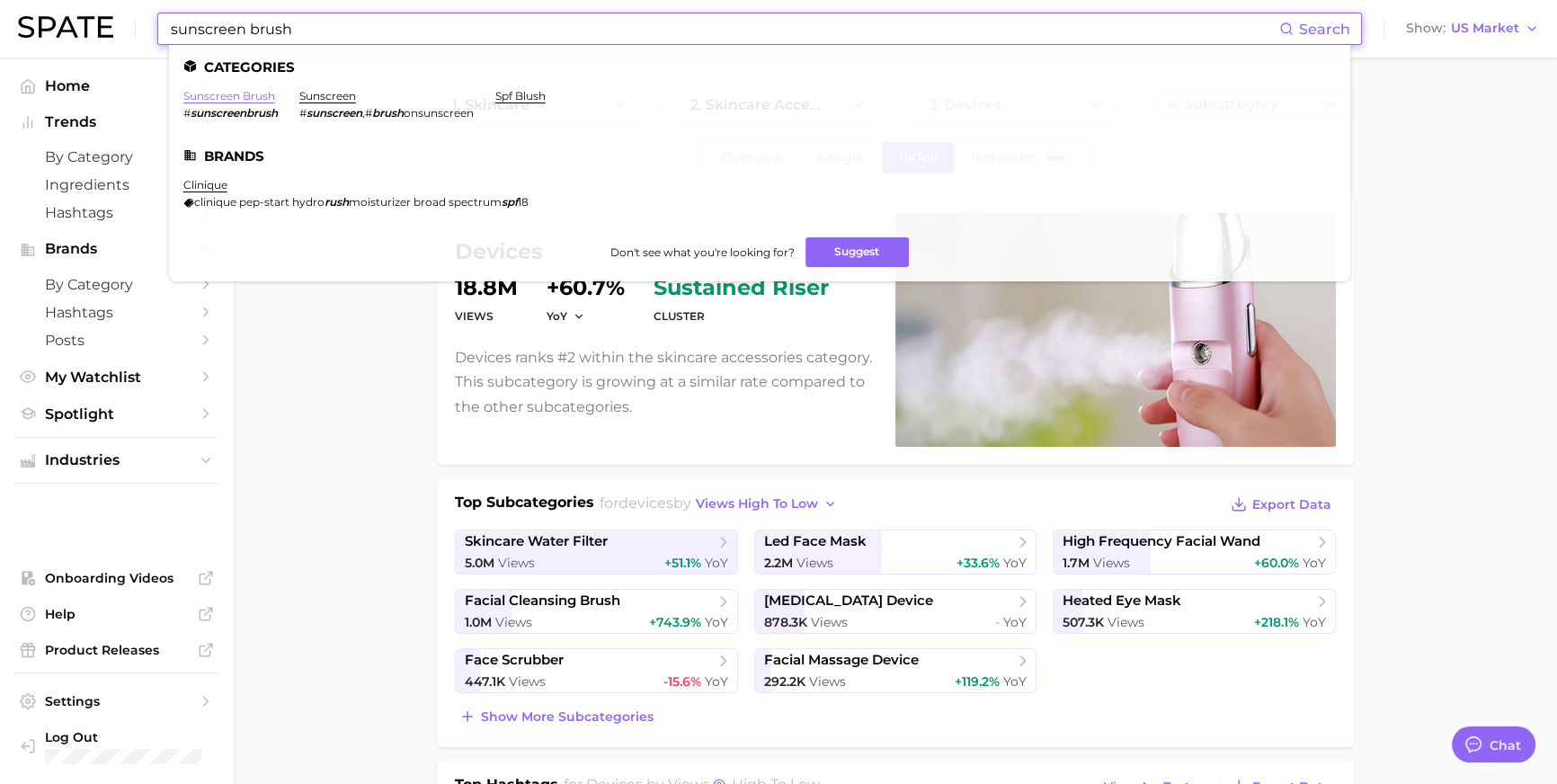
type input "sunscreen brush"
click at [276, 98] on link "sunscreen brush" at bounding box center [228, 95] width 92 height 14
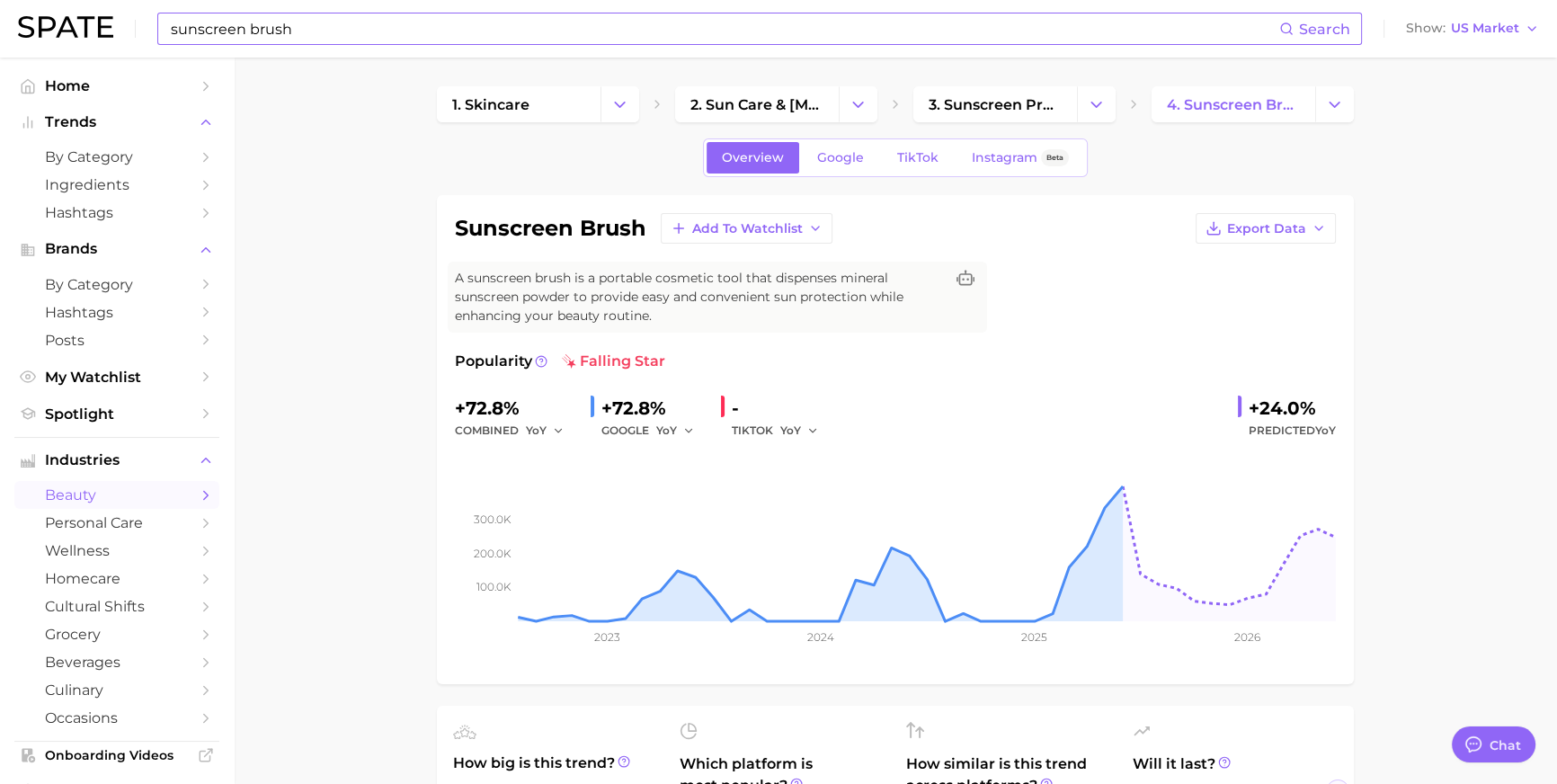
click at [572, 18] on input "sunscreen brush" at bounding box center [724, 29] width 1110 height 31
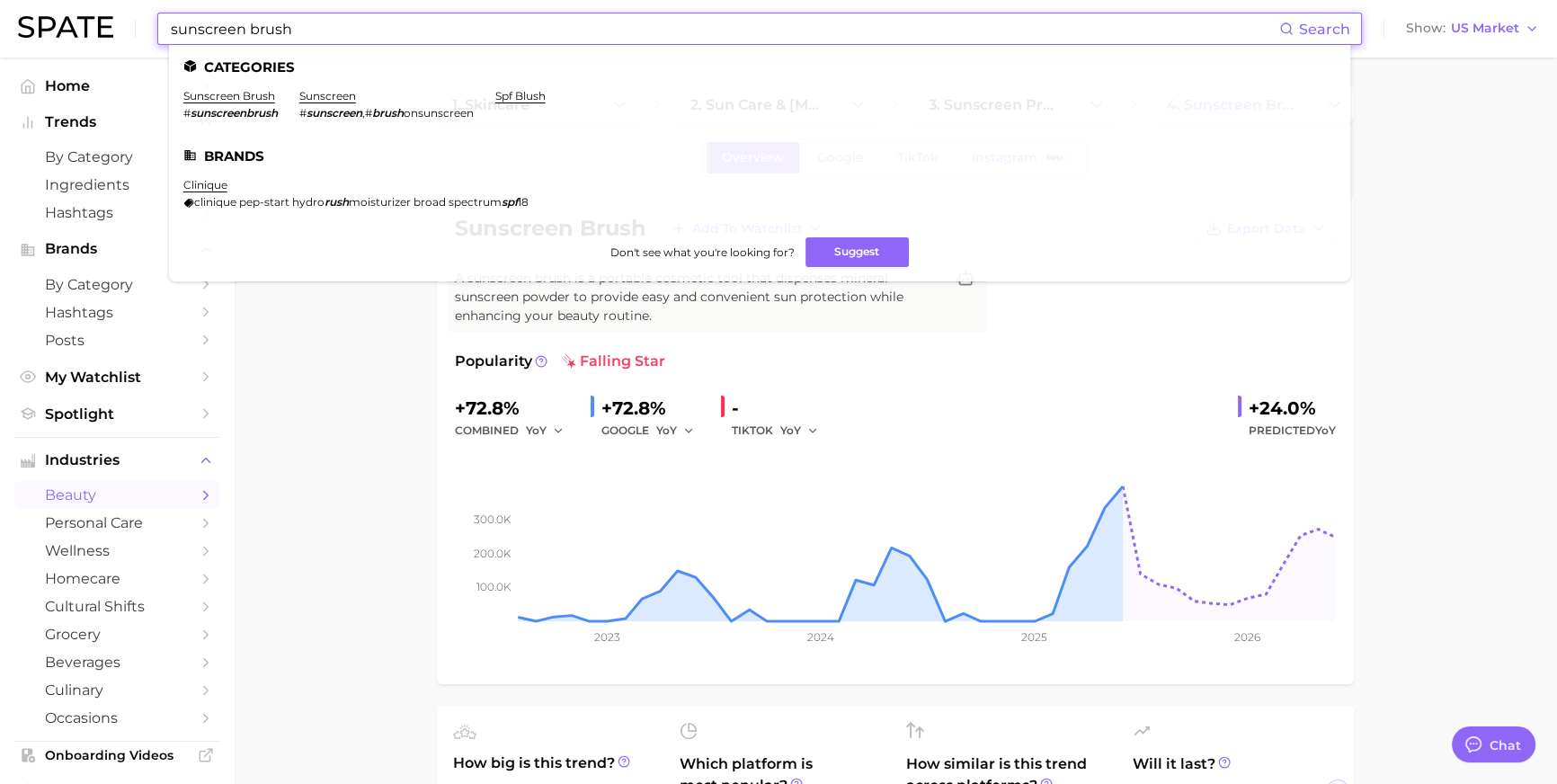
click at [572, 19] on input "sunscreen brush" at bounding box center [724, 29] width 1110 height 31
type input "h"
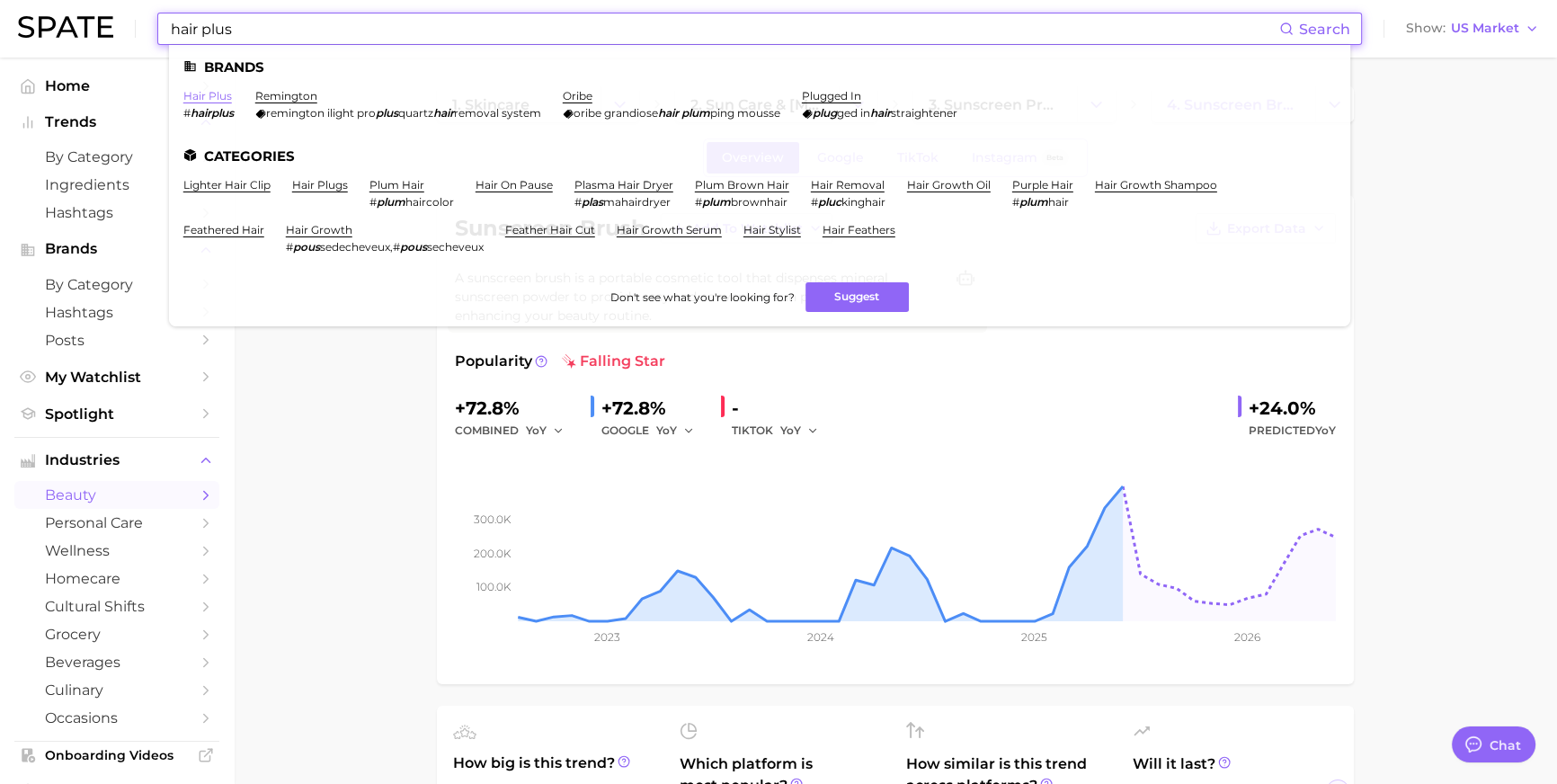
type input "hair plus"
click at [232, 97] on link "hair plus" at bounding box center [207, 95] width 49 height 14
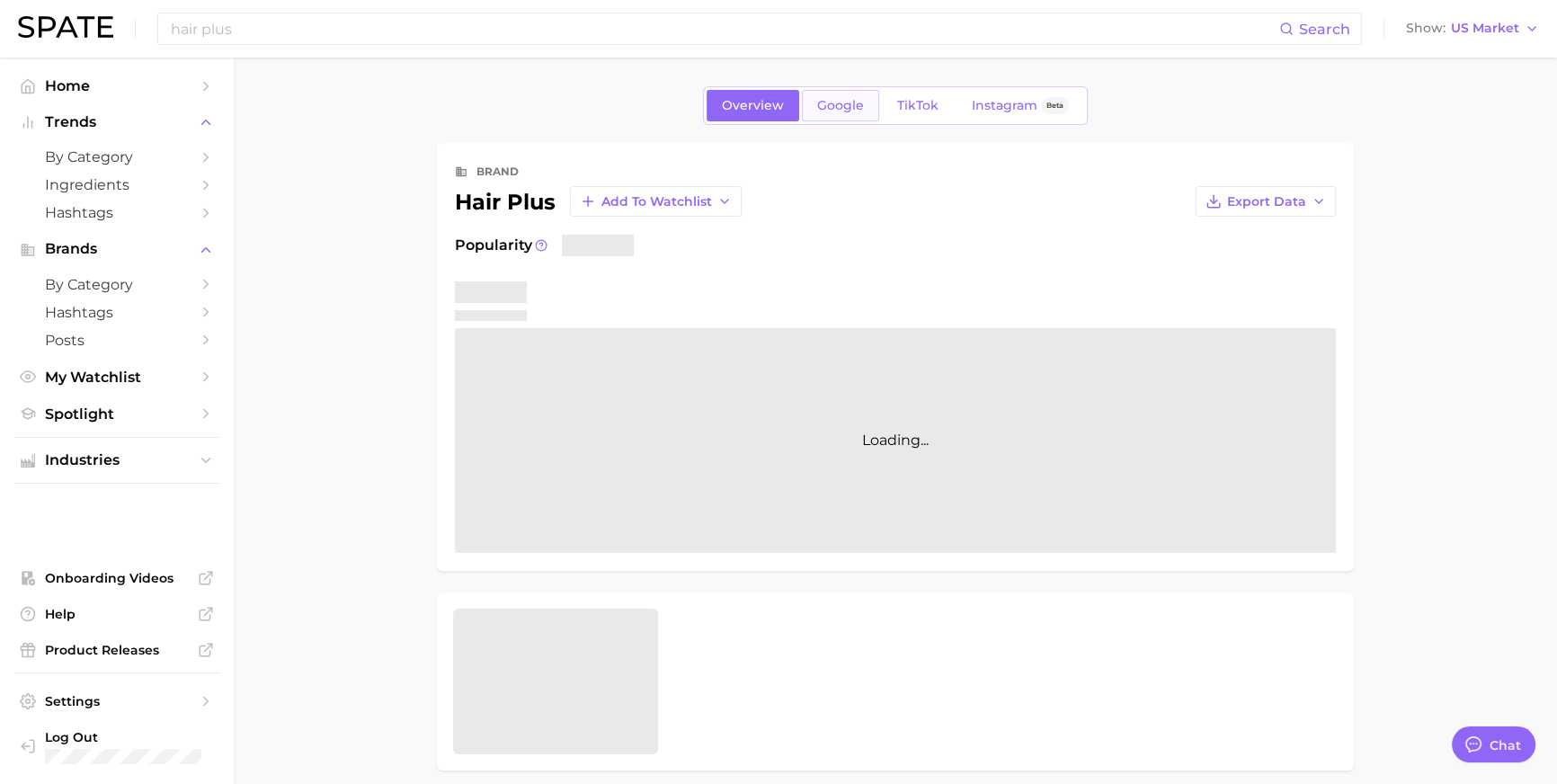
click at [826, 108] on span "Google" at bounding box center [840, 105] width 47 height 16
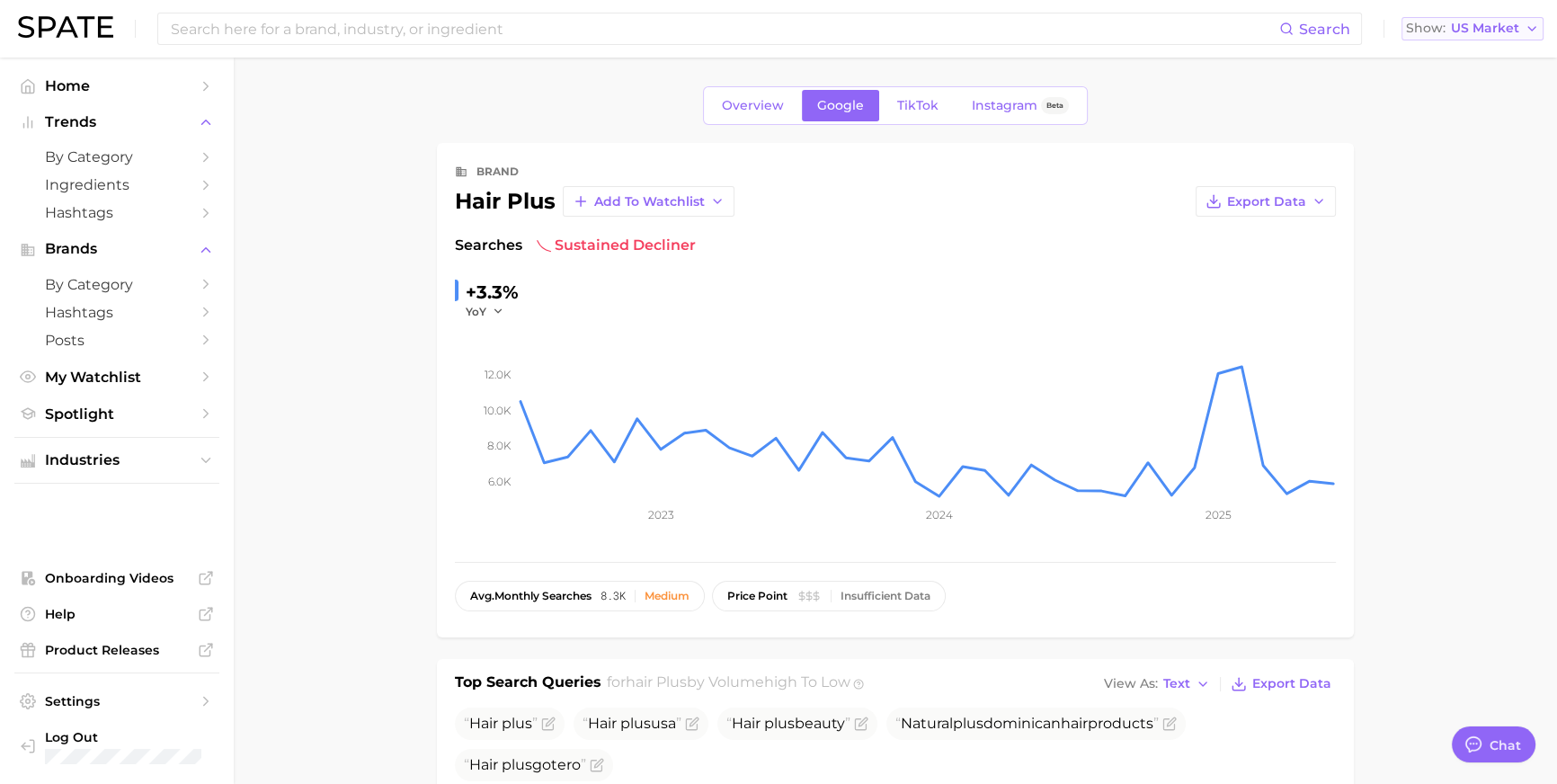
click at [1479, 31] on span "US Market" at bounding box center [1485, 28] width 68 height 10
click at [1457, 163] on span "[GEOGRAPHIC_DATA]" at bounding box center [1465, 154] width 140 height 16
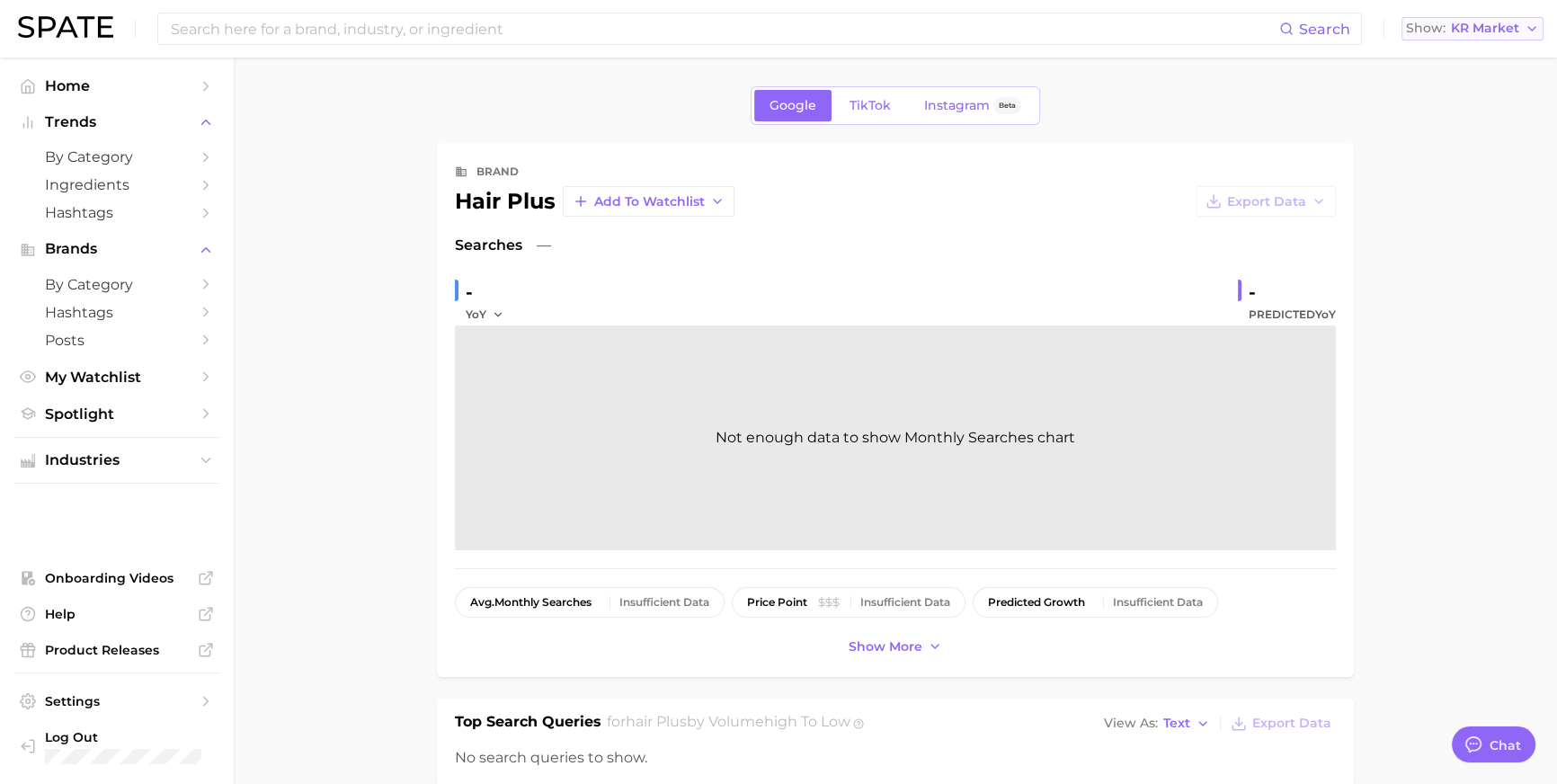
click at [1483, 23] on span "KR Market" at bounding box center [1485, 28] width 68 height 10
click at [1473, 66] on span "[GEOGRAPHIC_DATA]" at bounding box center [1465, 57] width 140 height 16
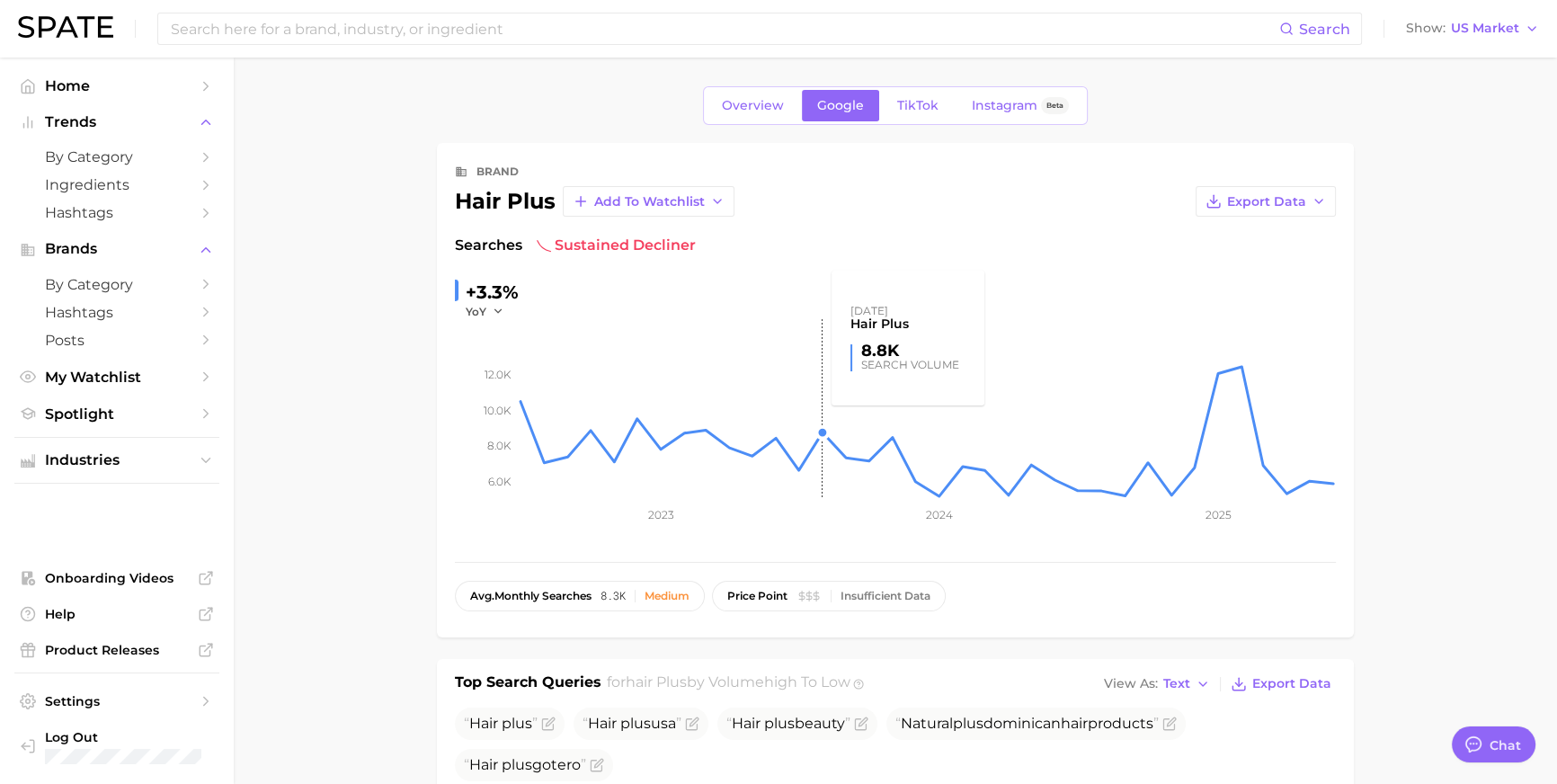
scroll to position [142, 0]
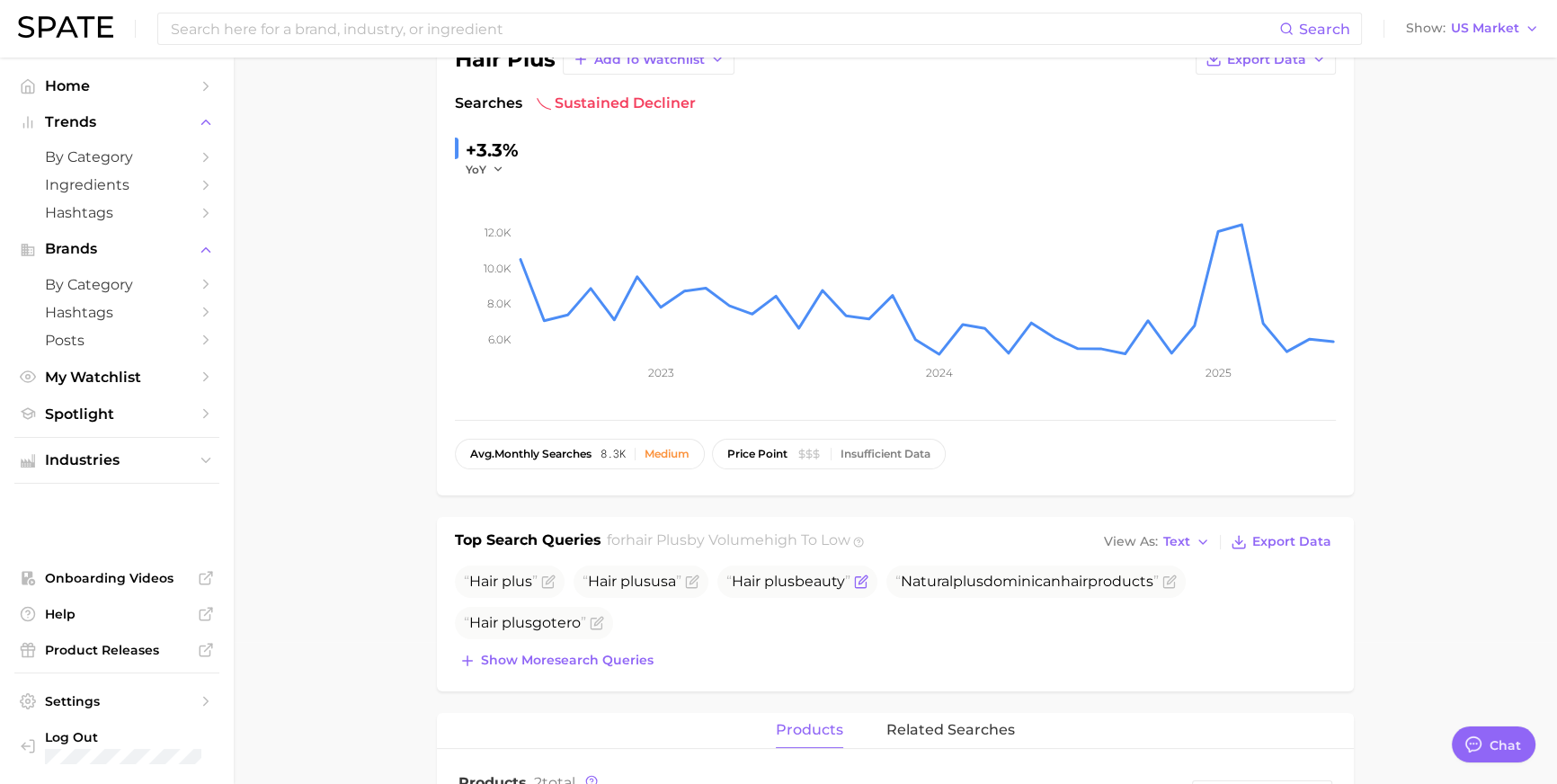
click at [801, 590] on span "Hair plus beauty" at bounding box center [789, 581] width 124 height 17
copy span "Hair plus beauty"
